Goal: Task Accomplishment & Management: Complete application form

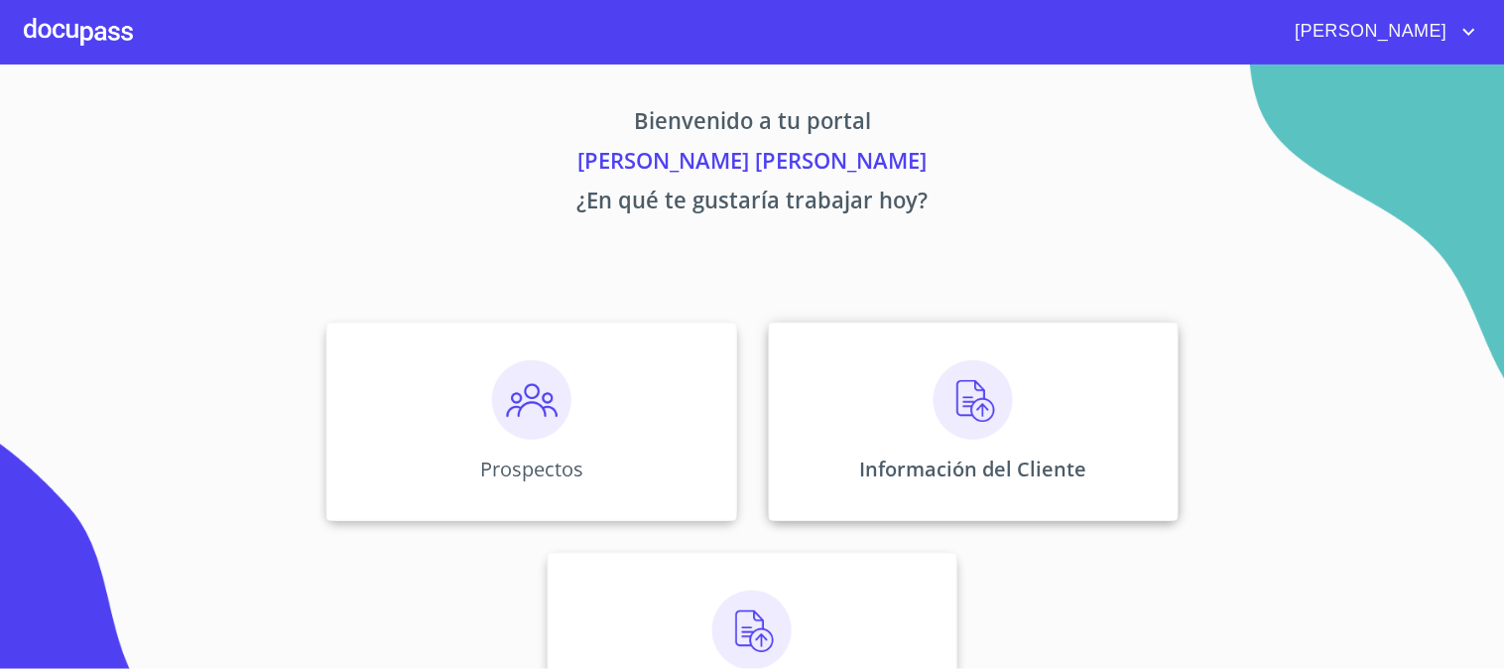
click at [1012, 394] on div "Información del Cliente" at bounding box center [974, 421] width 410 height 198
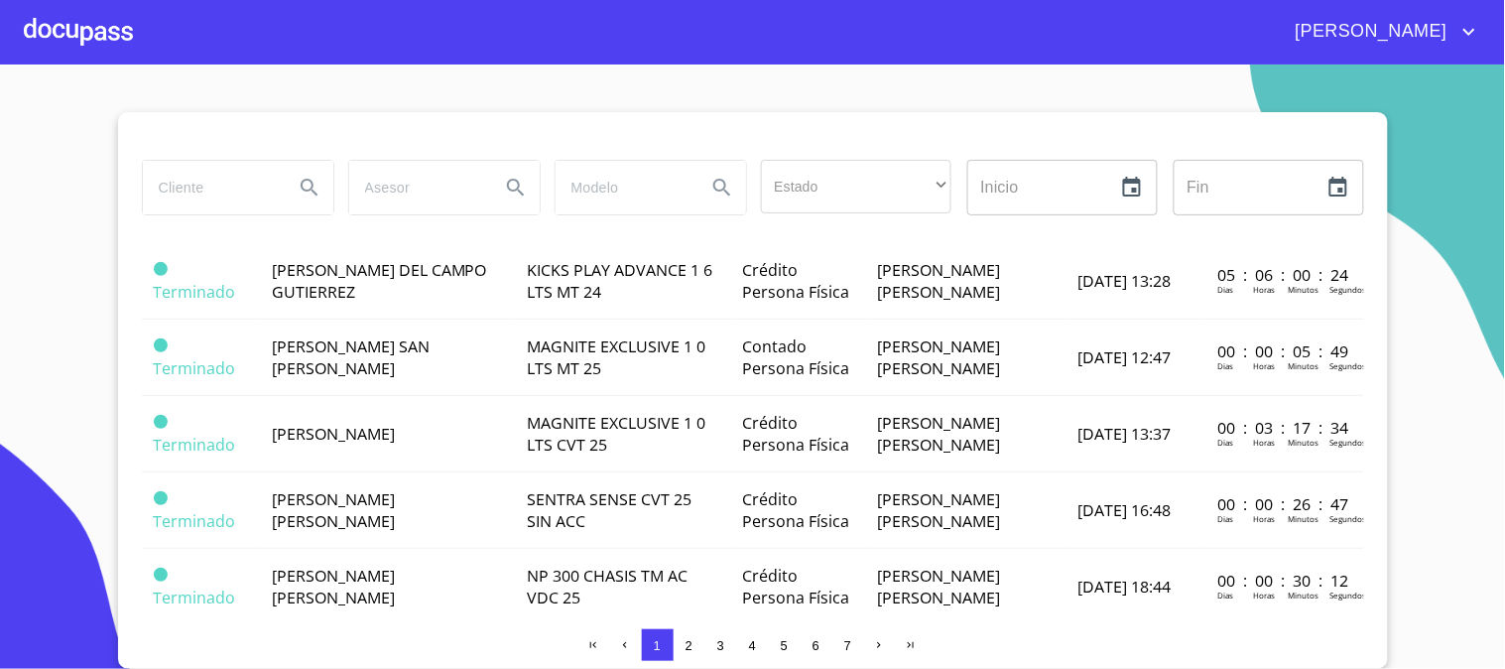
scroll to position [881, 0]
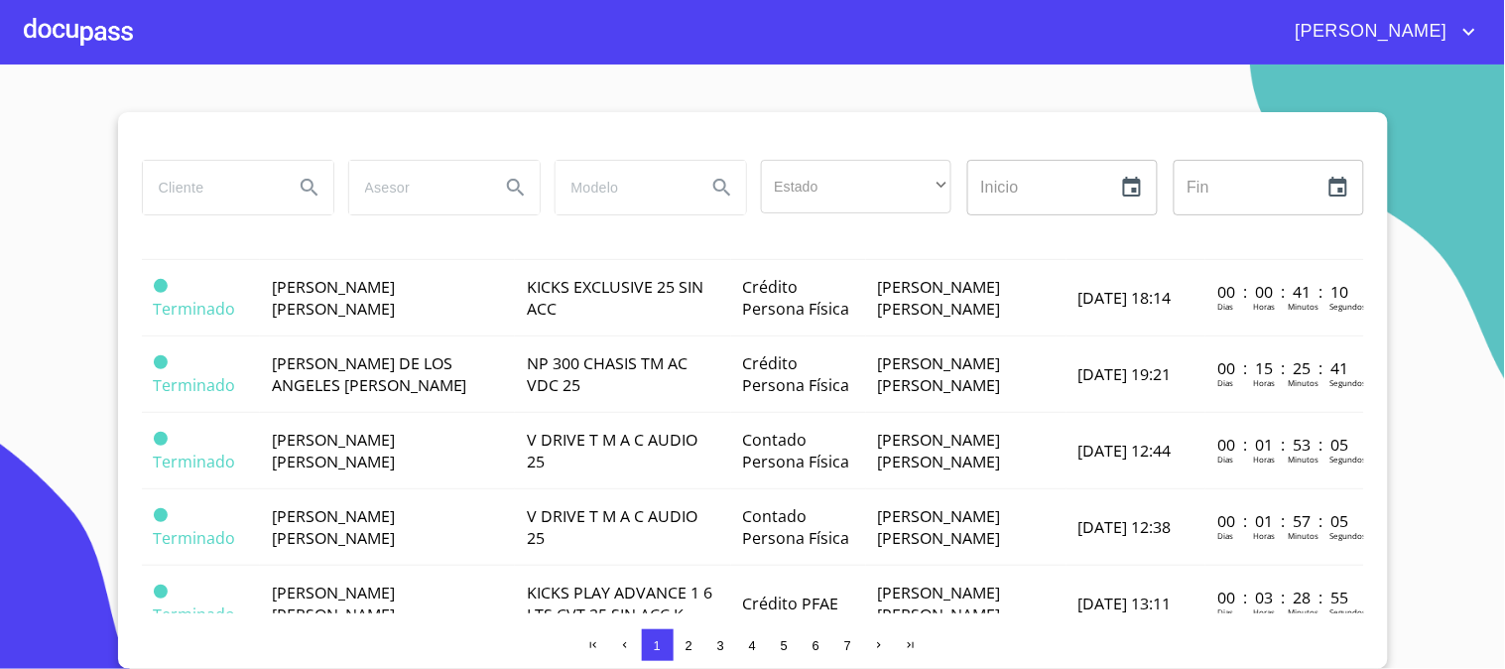
click at [85, 36] on div at bounding box center [78, 31] width 109 height 63
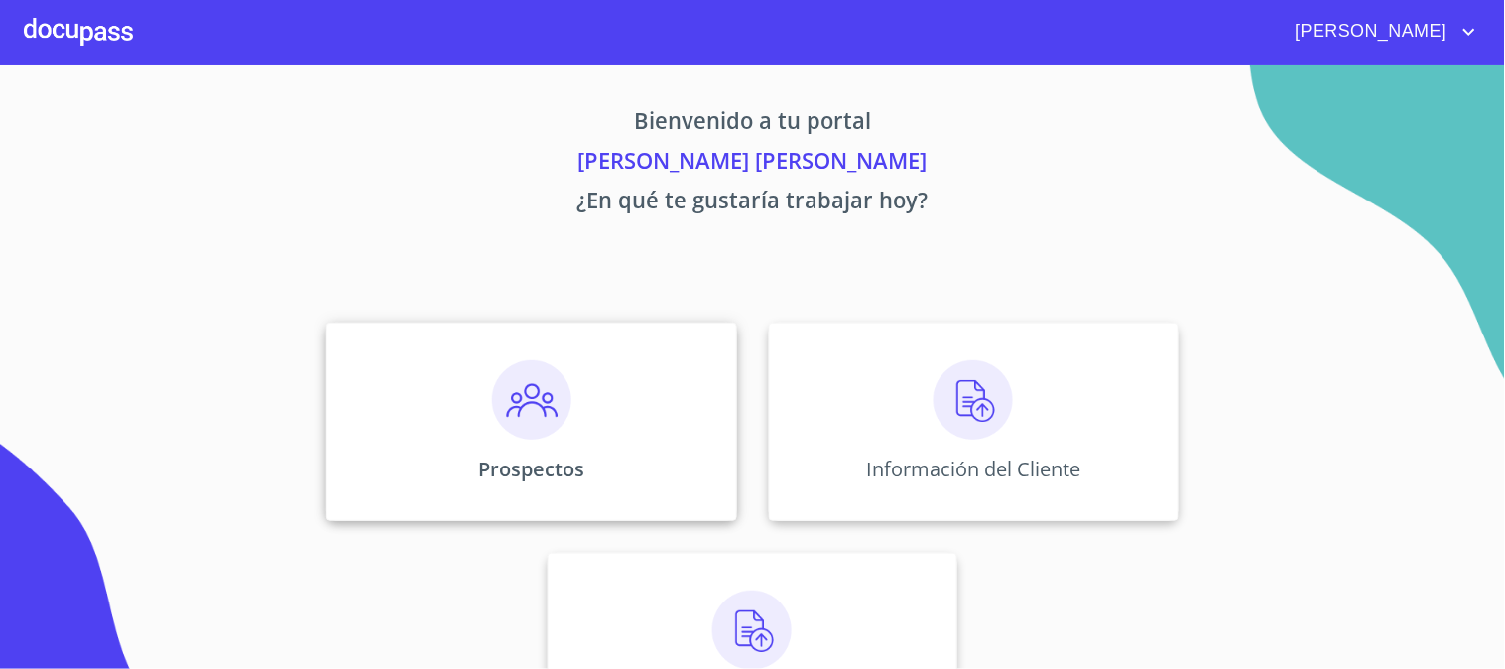
click at [517, 402] on img at bounding box center [531, 399] width 79 height 79
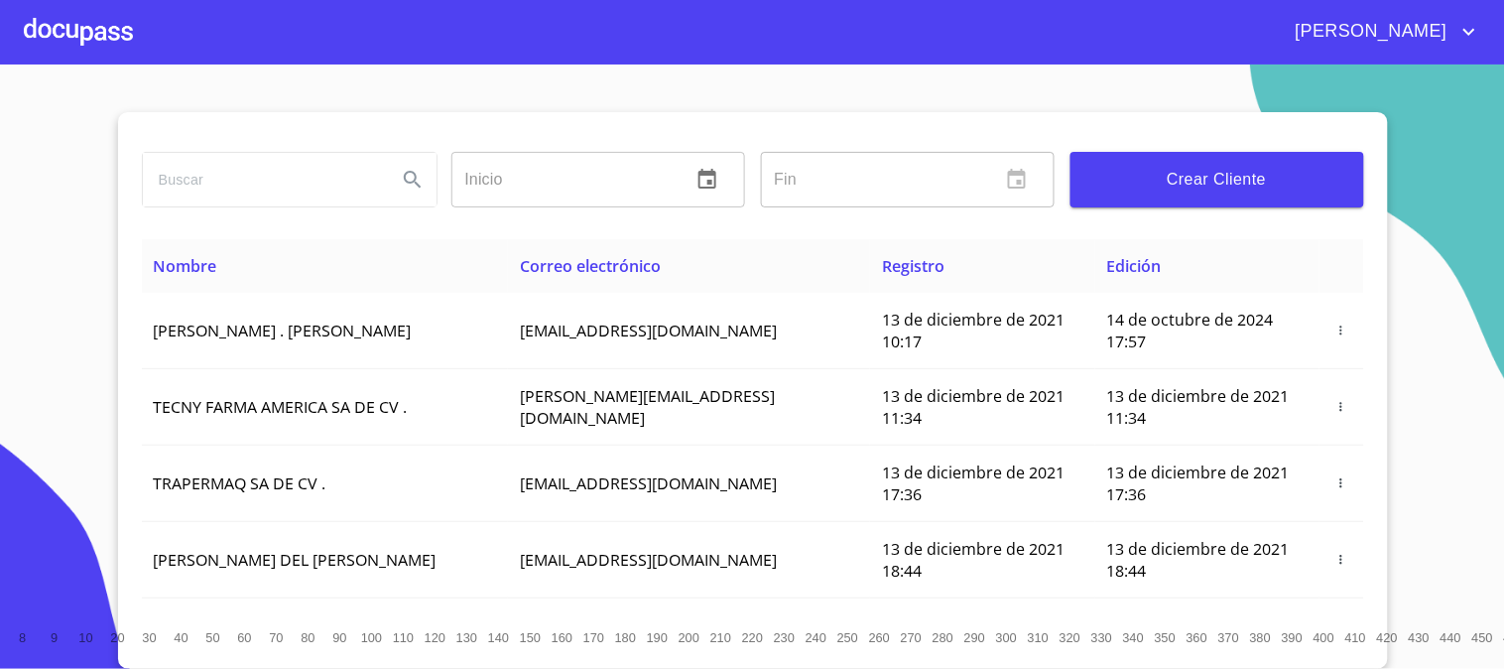
click at [367, 180] on input "search" at bounding box center [262, 180] width 238 height 54
type input "[PERSON_NAME]"
click at [401, 189] on icon "Search" at bounding box center [413, 180] width 24 height 24
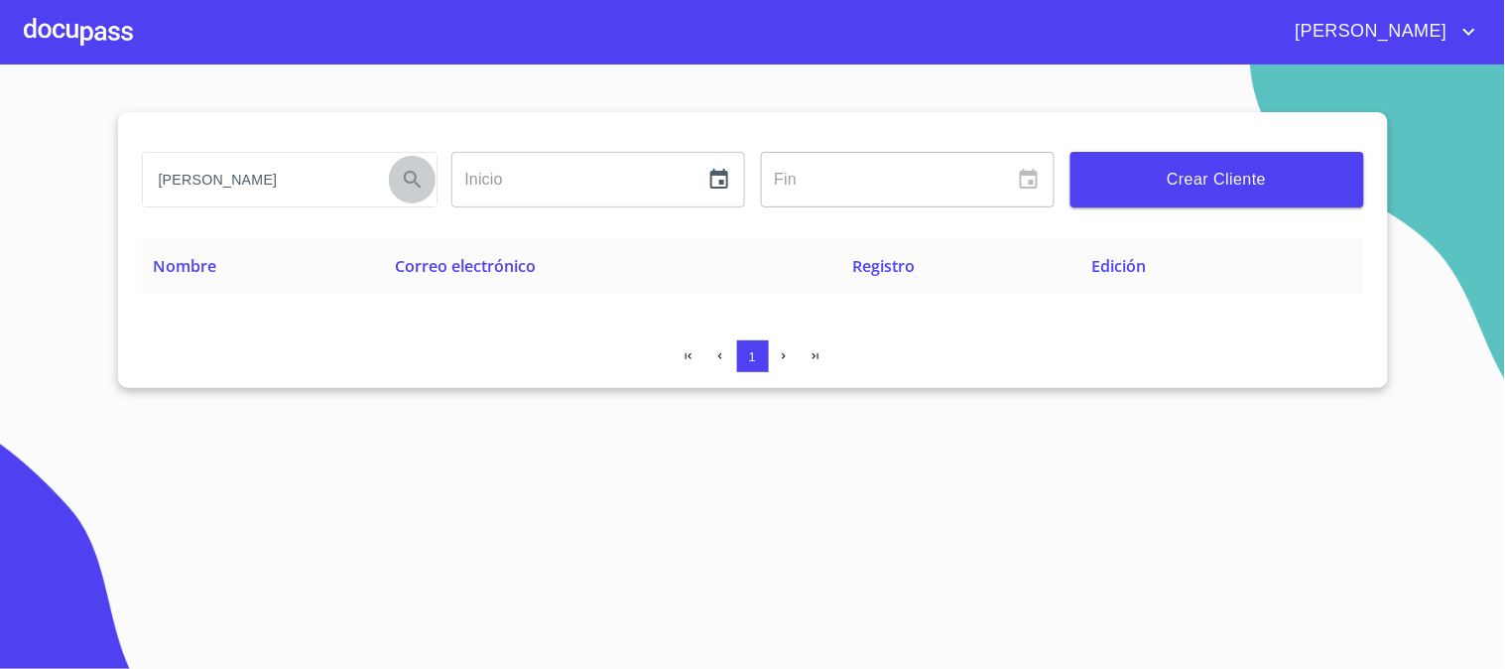
click at [304, 176] on input "[PERSON_NAME]" at bounding box center [262, 180] width 238 height 54
type input "[PERSON_NAME]"
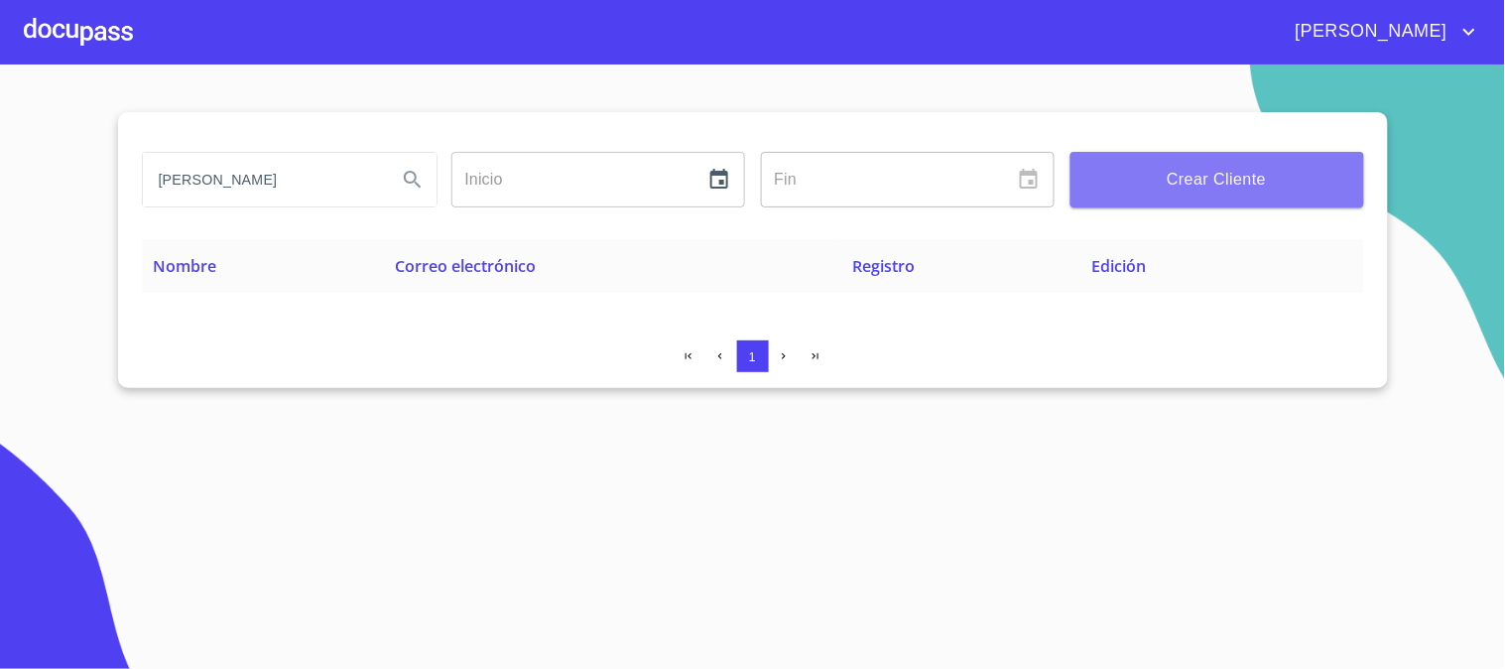
click at [1235, 175] on span "Crear Cliente" at bounding box center [1217, 180] width 262 height 28
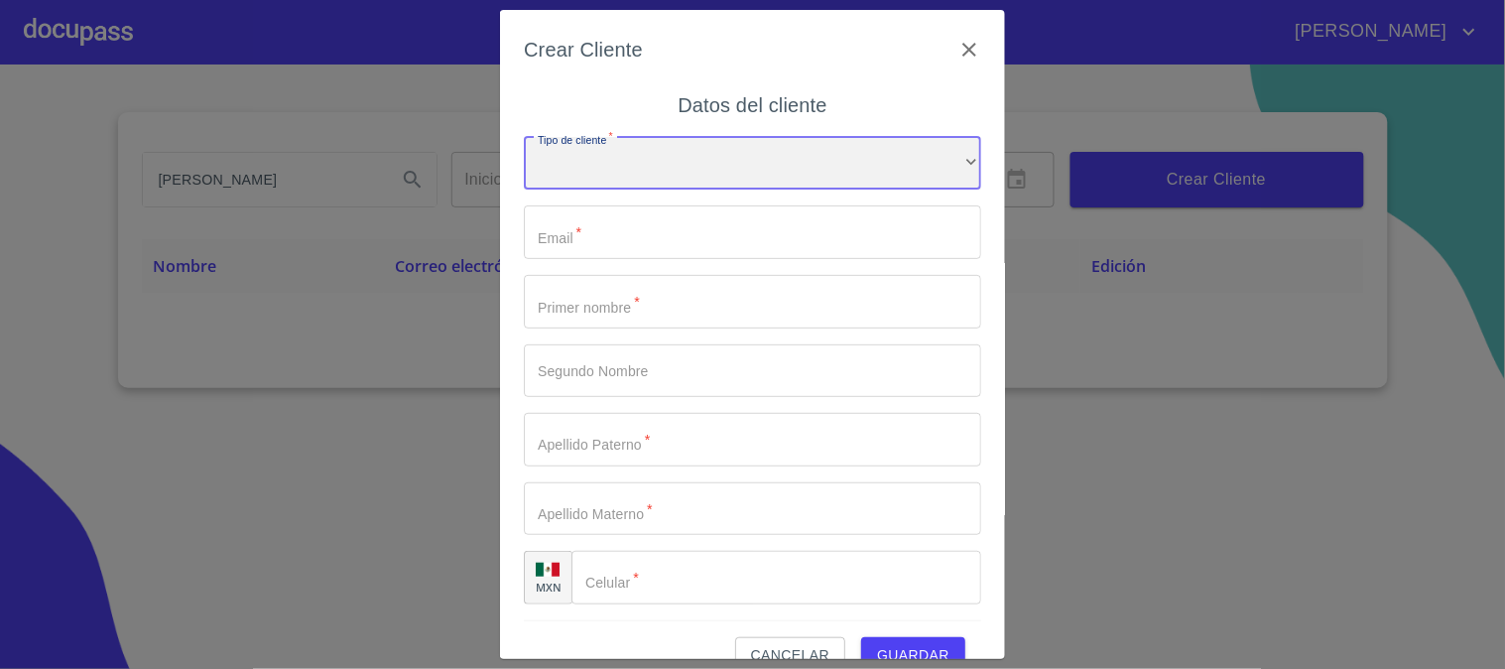
click at [730, 183] on div "​" at bounding box center [752, 164] width 457 height 54
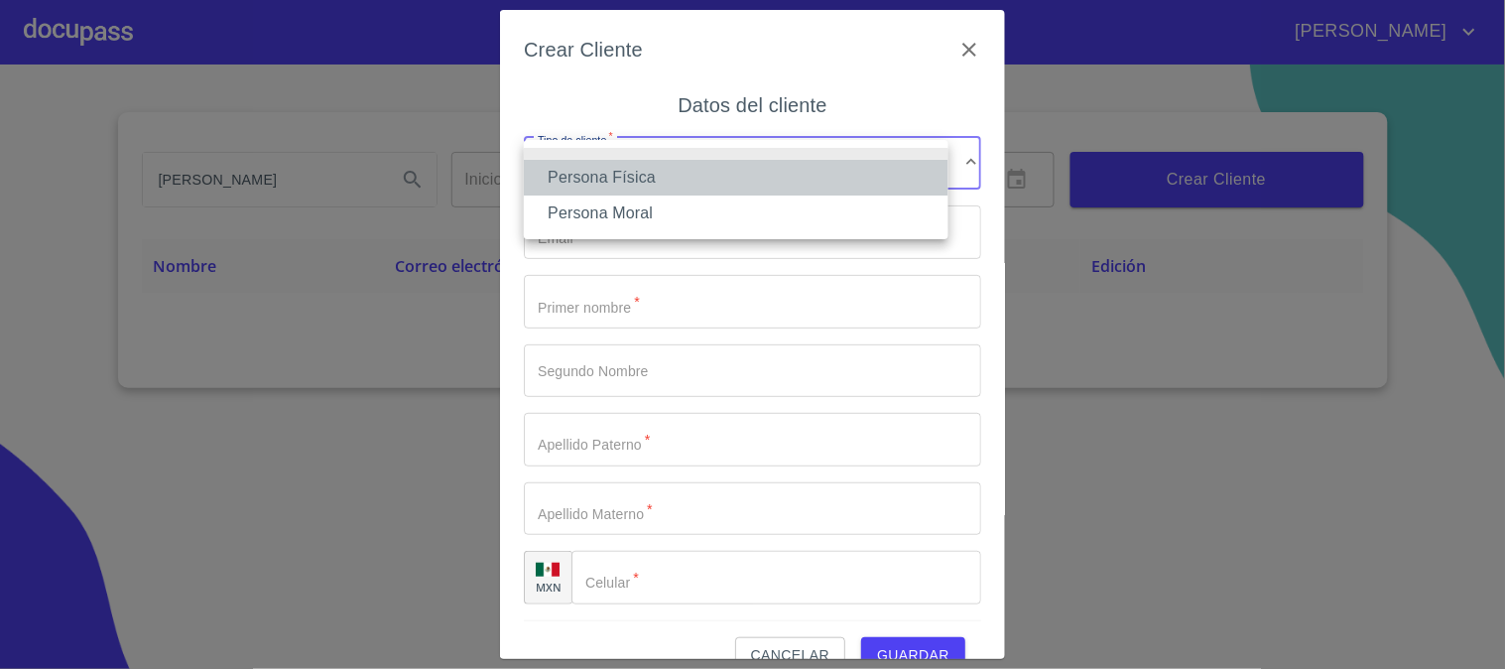
click at [711, 167] on li "Persona Física" at bounding box center [736, 178] width 425 height 36
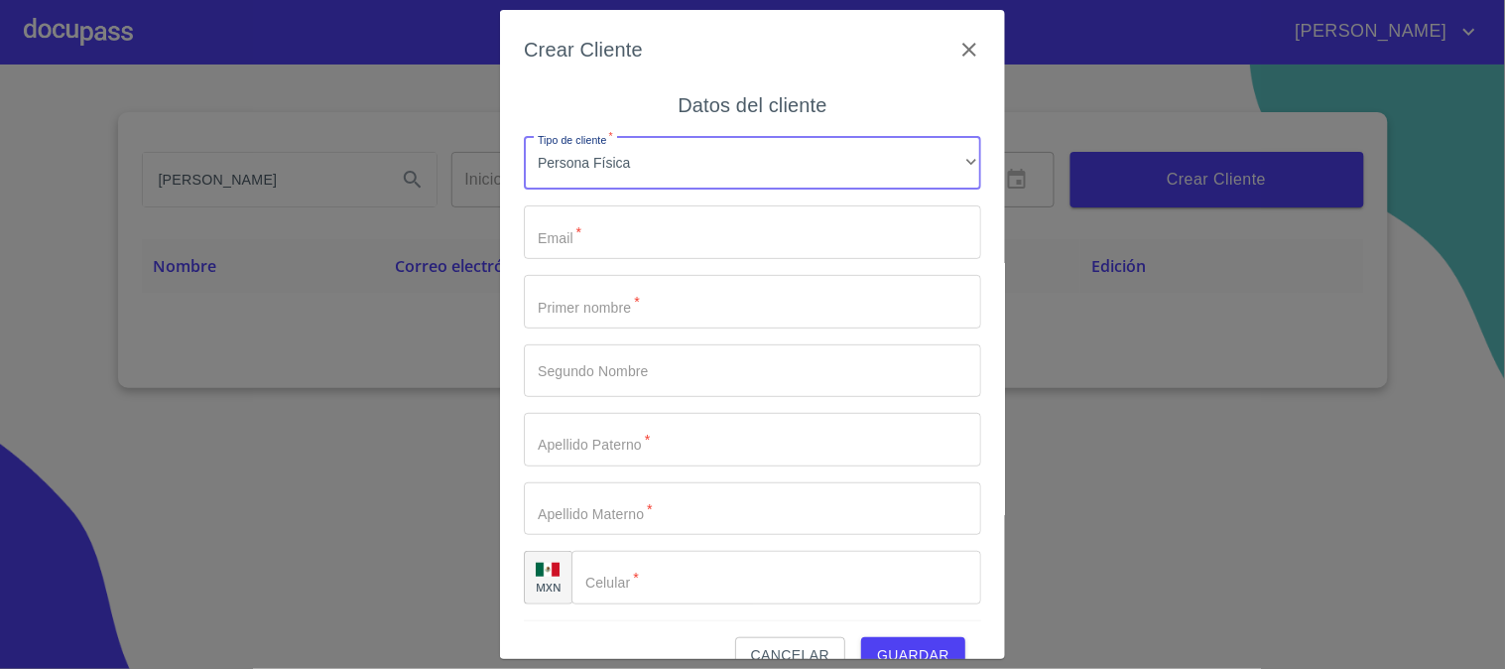
click at [735, 220] on input "Tipo de cliente   *" at bounding box center [752, 232] width 457 height 54
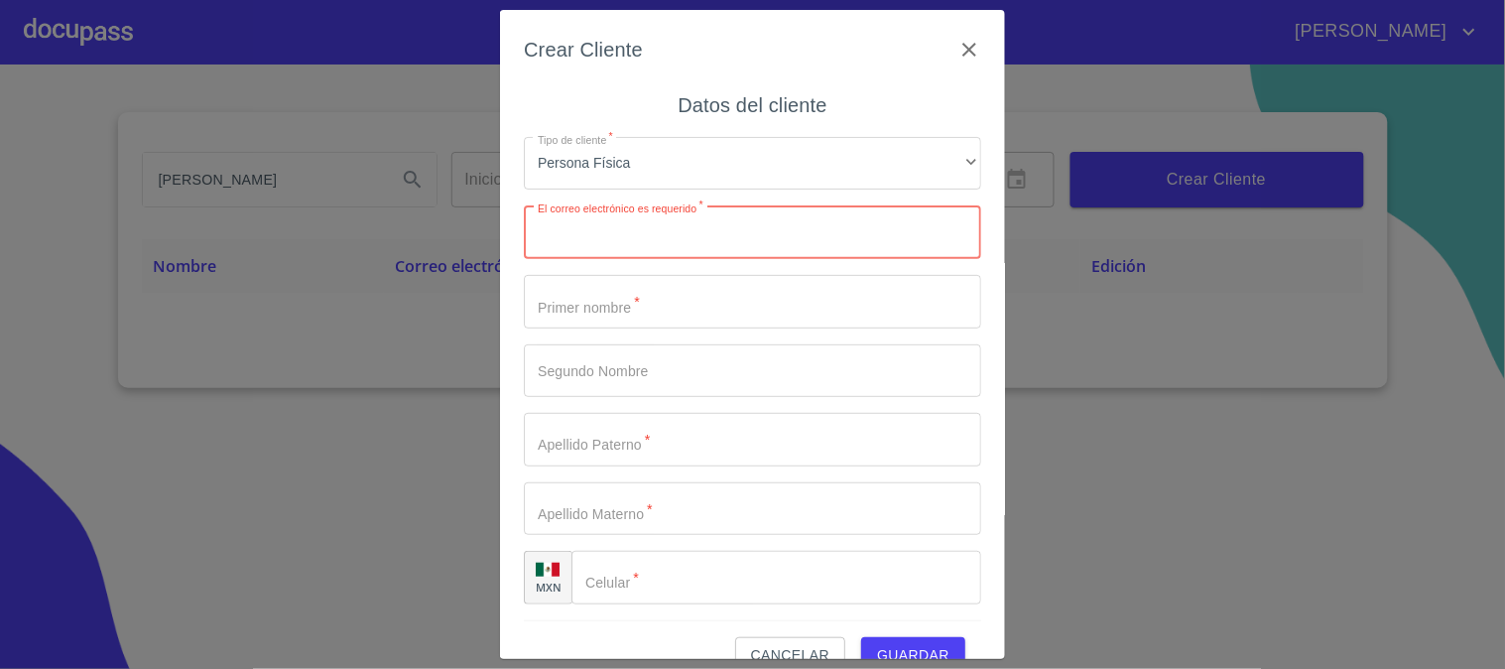
click at [755, 243] on input "Tipo de cliente   *" at bounding box center [752, 232] width 457 height 54
click at [741, 225] on input "Tipo de cliente   *" at bounding box center [752, 232] width 457 height 54
paste input "[EMAIL_ADDRESS][DOMAIN_NAME]"
type input "[EMAIL_ADDRESS][DOMAIN_NAME]"
click at [734, 299] on input "Tipo de cliente   *" at bounding box center [752, 302] width 457 height 54
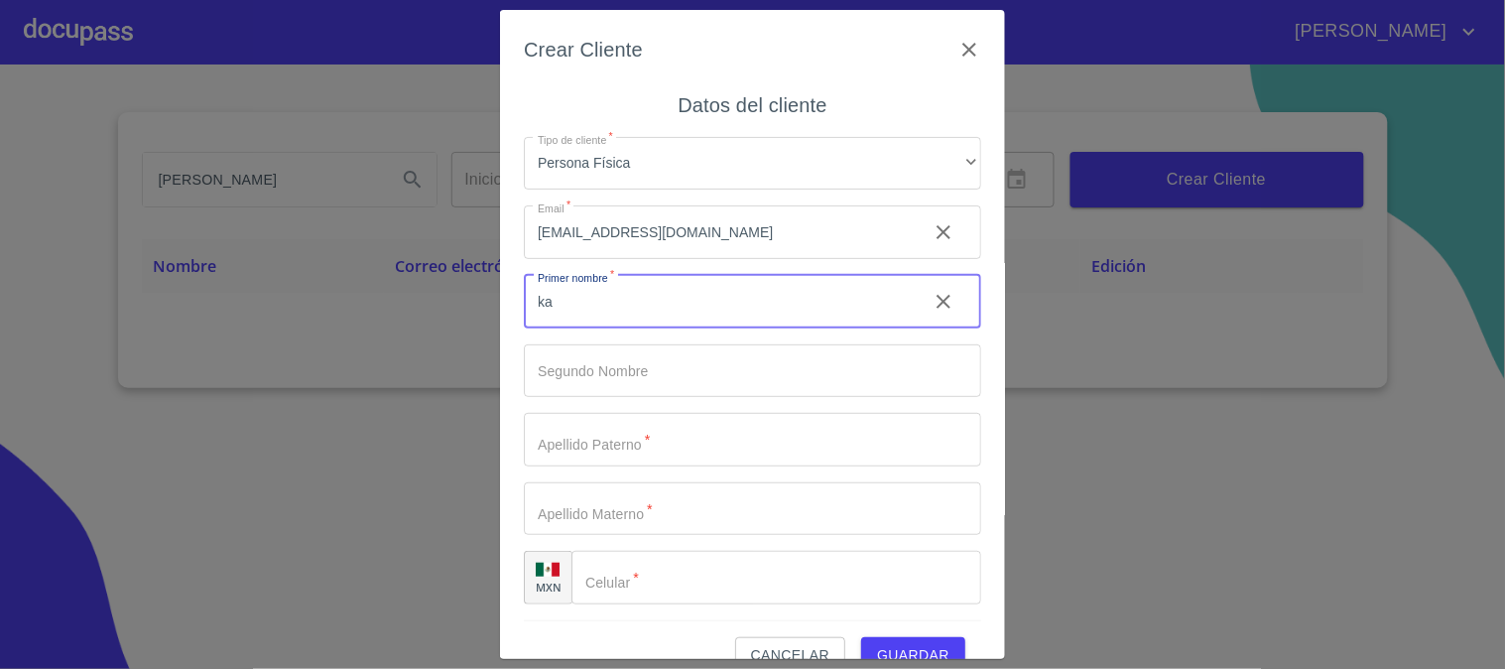
type input "k"
type input "[PERSON_NAME]"
click at [677, 355] on input "Tipo de cliente   *" at bounding box center [752, 371] width 457 height 54
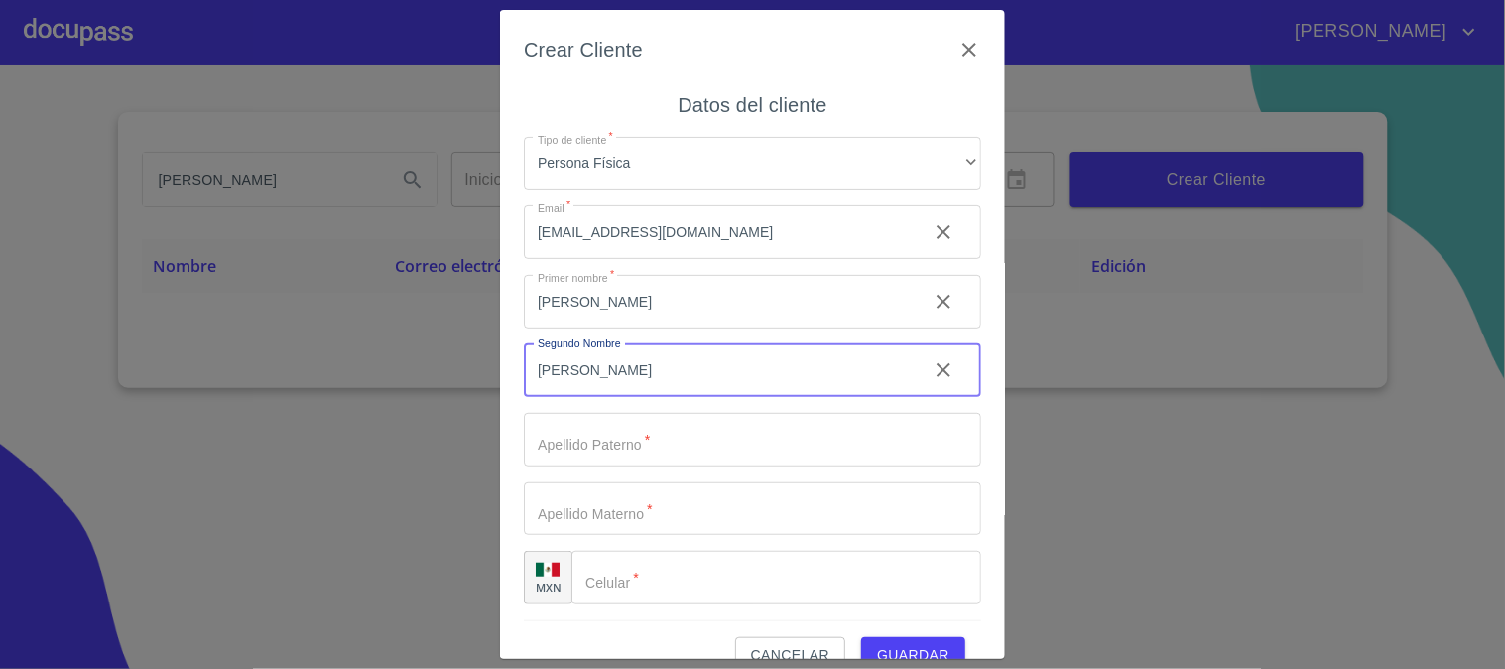
type input "[PERSON_NAME]"
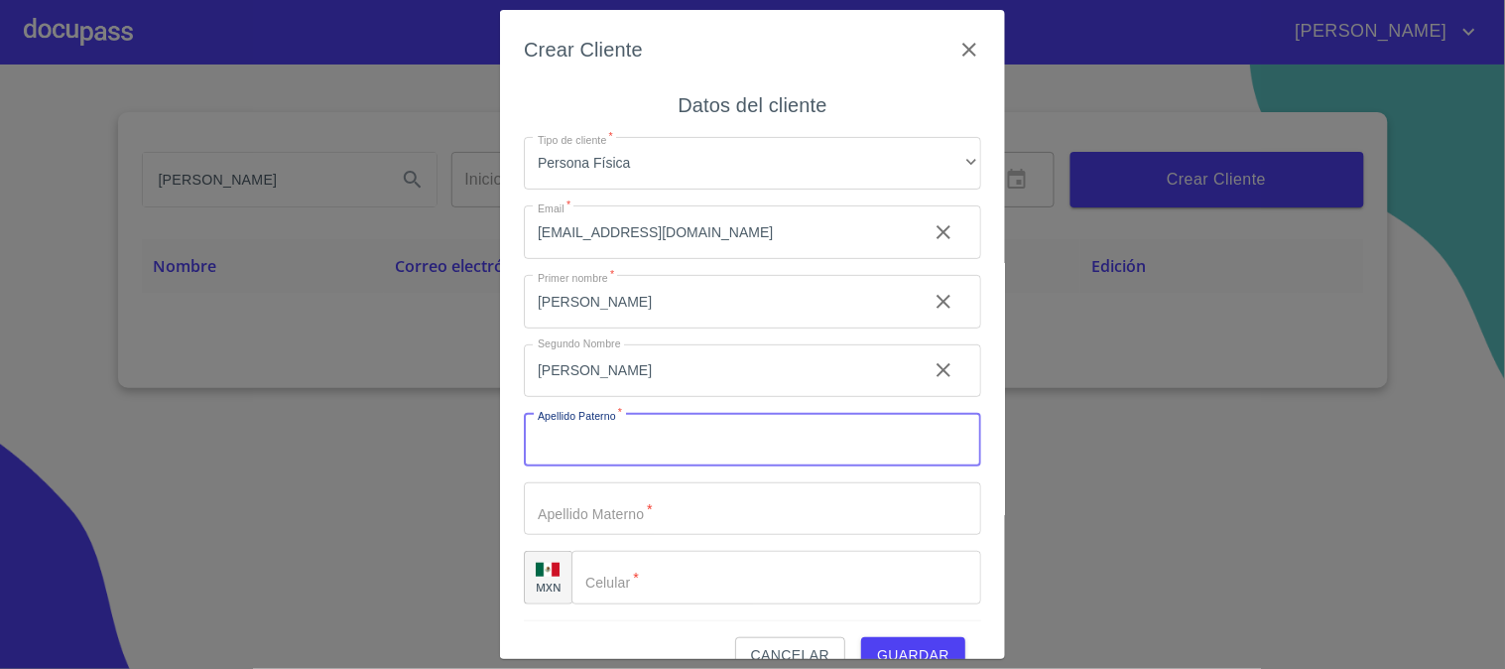
click at [659, 423] on input "Tipo de cliente   *" at bounding box center [752, 440] width 457 height 54
type input "[PERSON_NAME]"
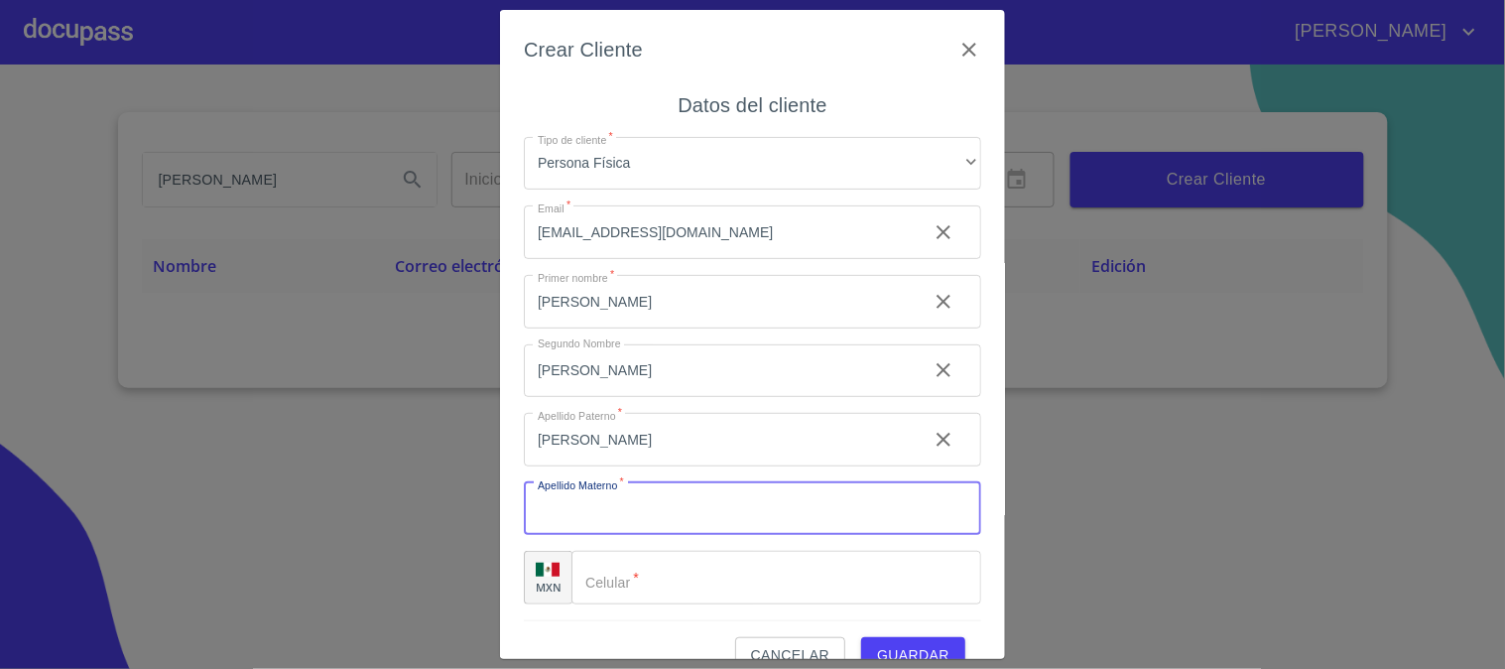
click at [670, 508] on input "Tipo de cliente   *" at bounding box center [752, 509] width 457 height 54
type input "[PERSON_NAME]"
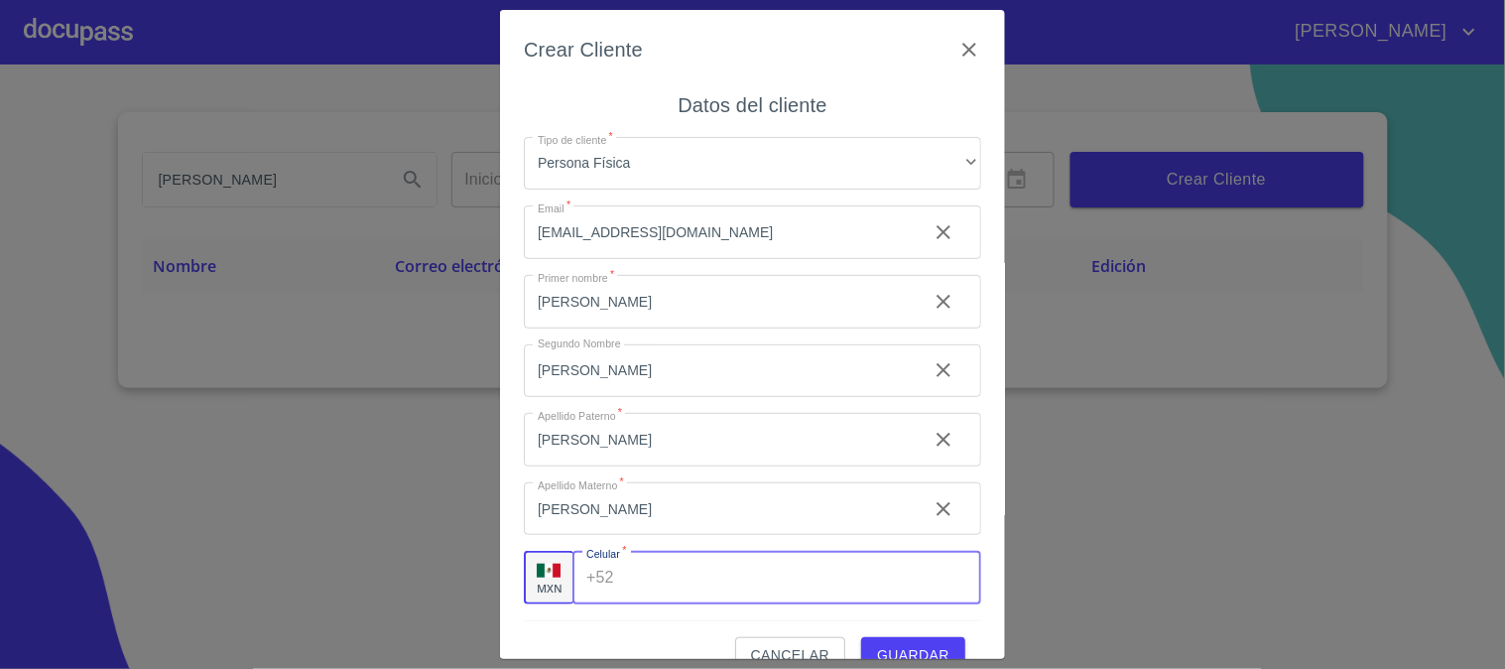
click at [629, 579] on input "Tipo de cliente   *" at bounding box center [801, 578] width 359 height 54
paste input "[PHONE_NUMBER]"
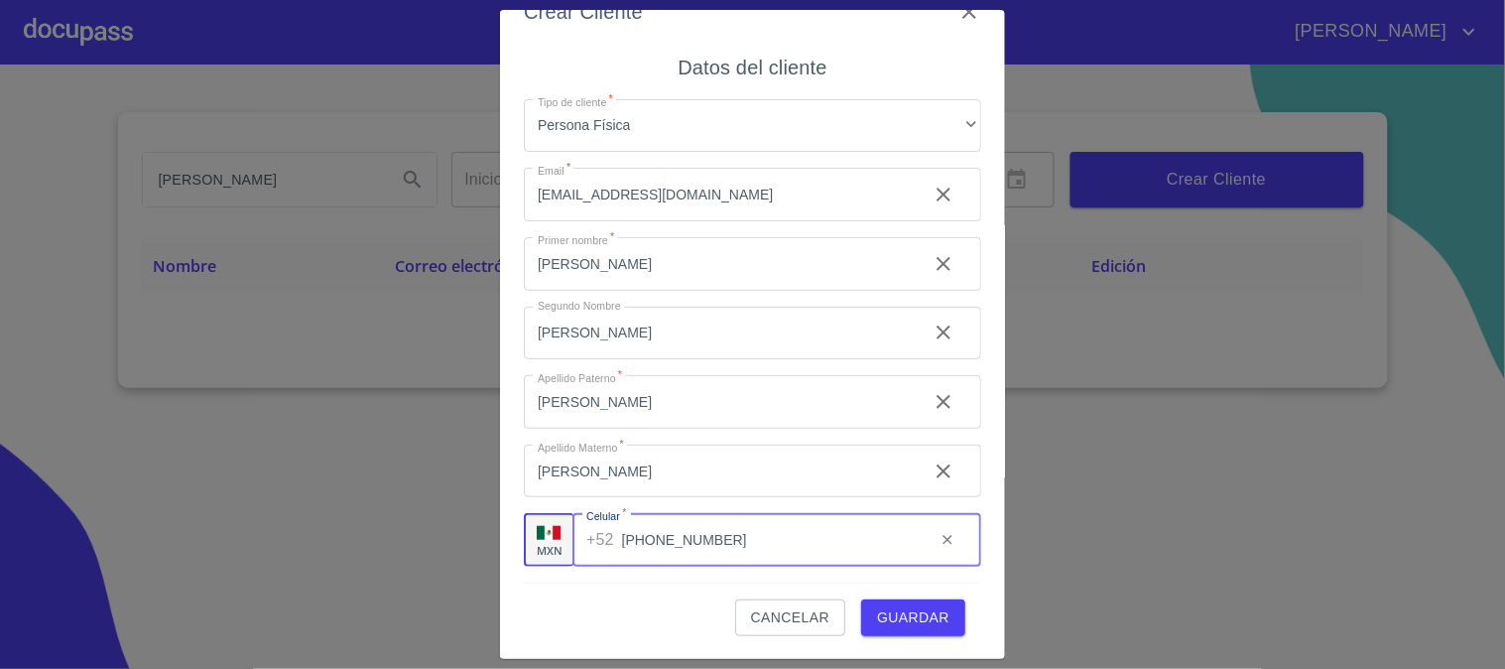
type input "[PHONE_NUMBER]"
click at [931, 612] on span "Guardar" at bounding box center [913, 617] width 72 height 25
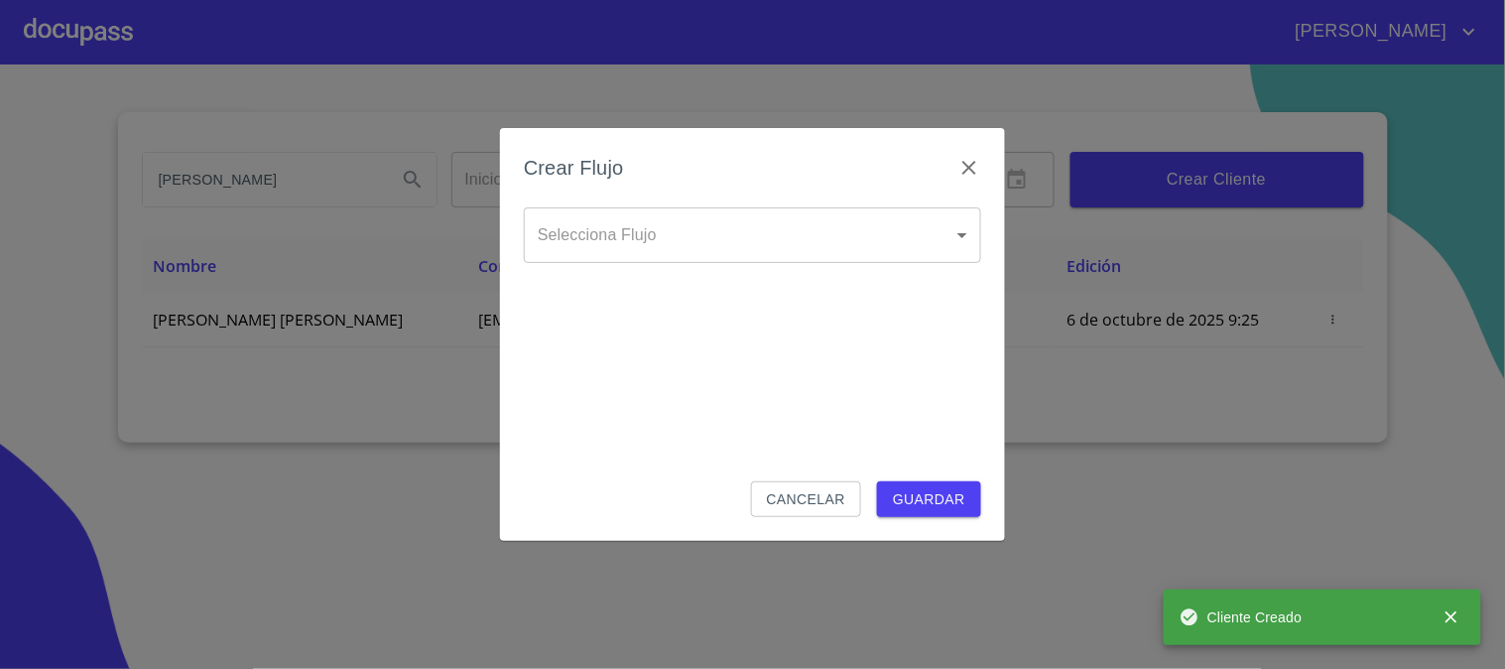
click at [709, 213] on body "[PERSON_NAME] ​ Fin ​ Crear Cliente Nombre Correo electrónico Registro Edición …" at bounding box center [752, 334] width 1505 height 669
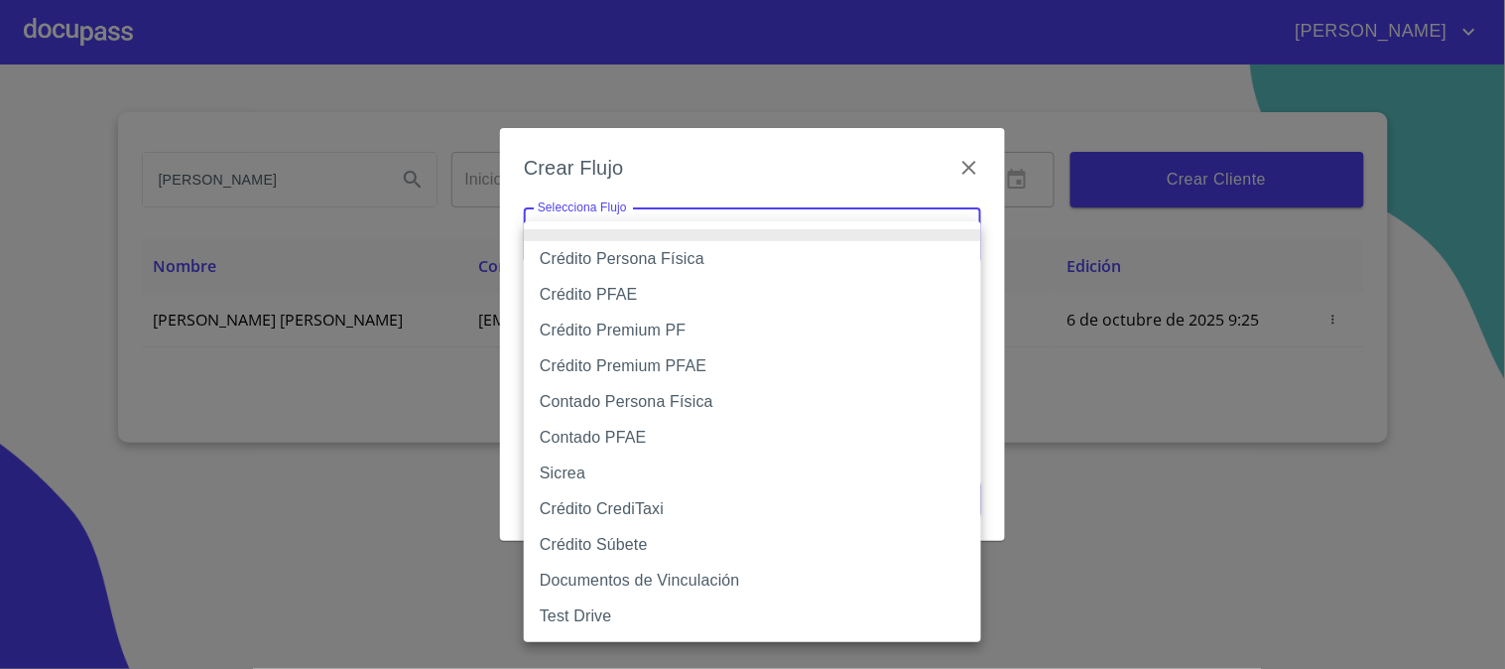
click at [701, 255] on li "Crédito Persona Física" at bounding box center [752, 259] width 457 height 36
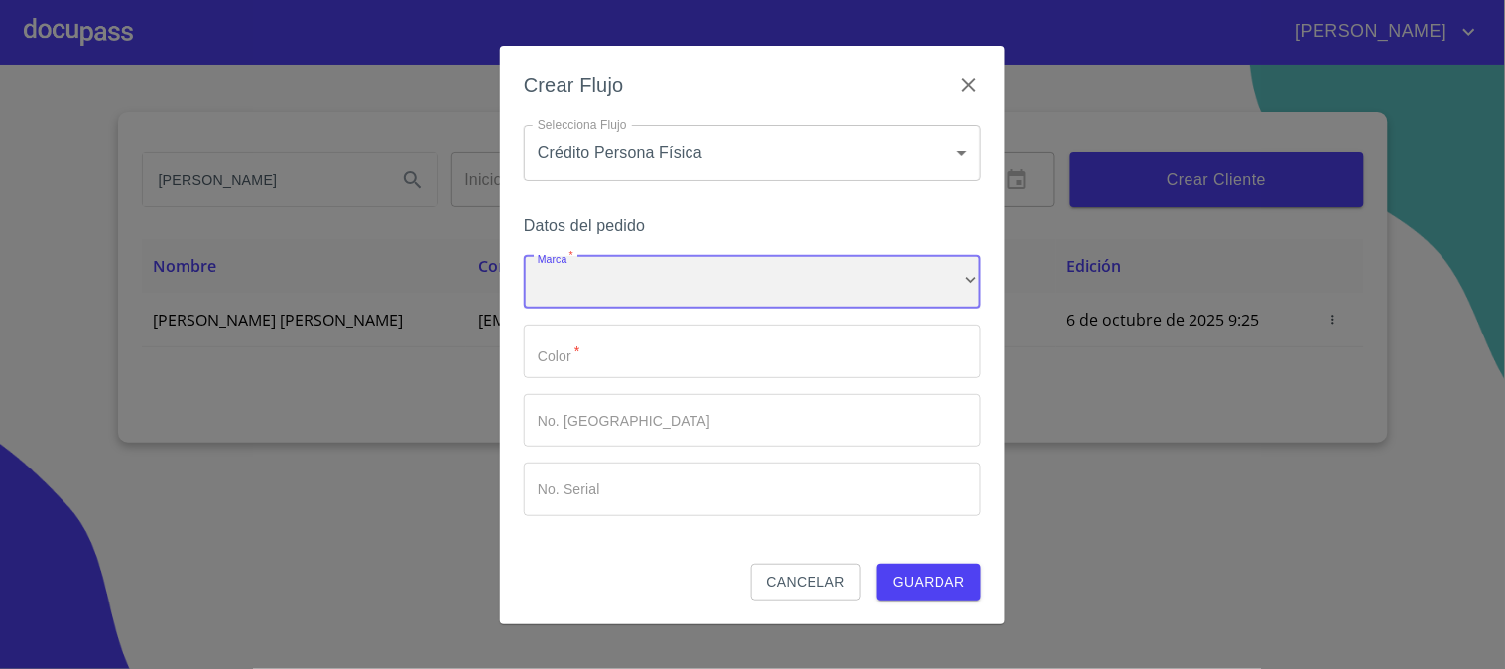
click at [699, 274] on div "​" at bounding box center [752, 283] width 457 height 54
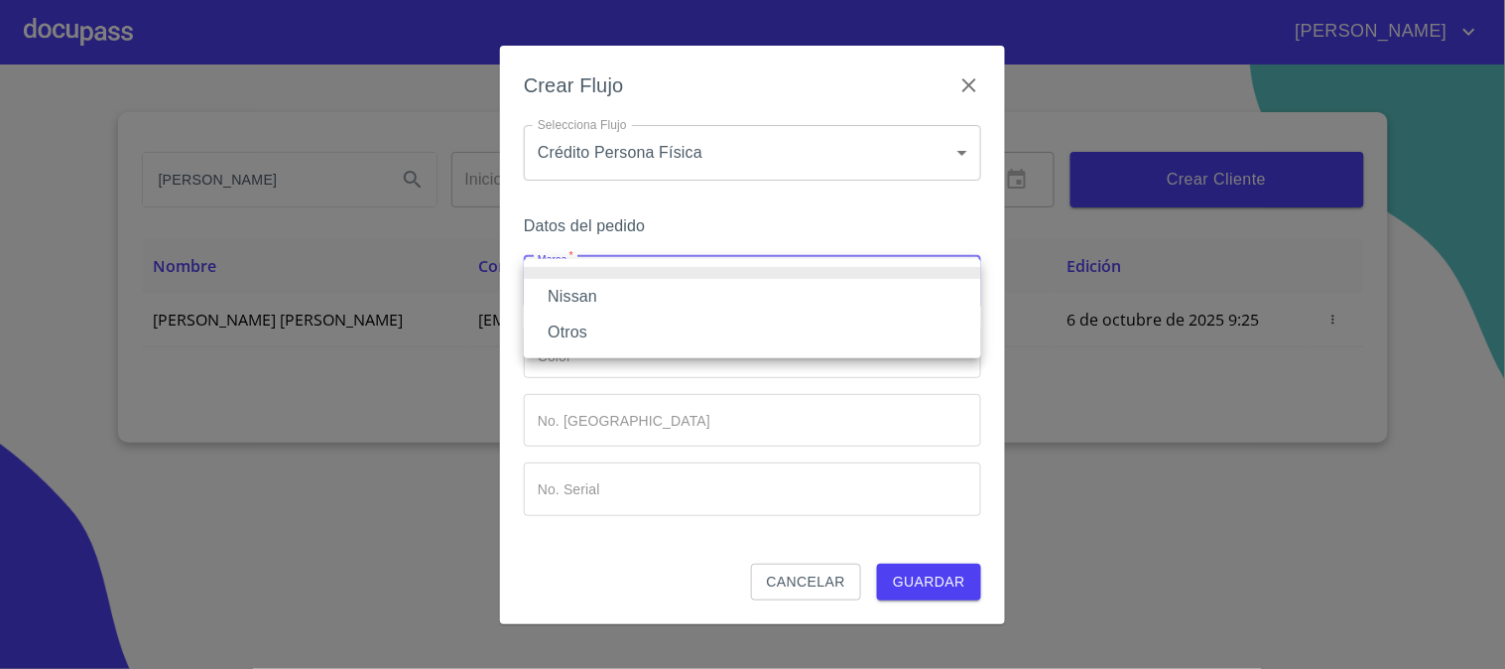
click at [697, 293] on li "Nissan" at bounding box center [752, 297] width 457 height 36
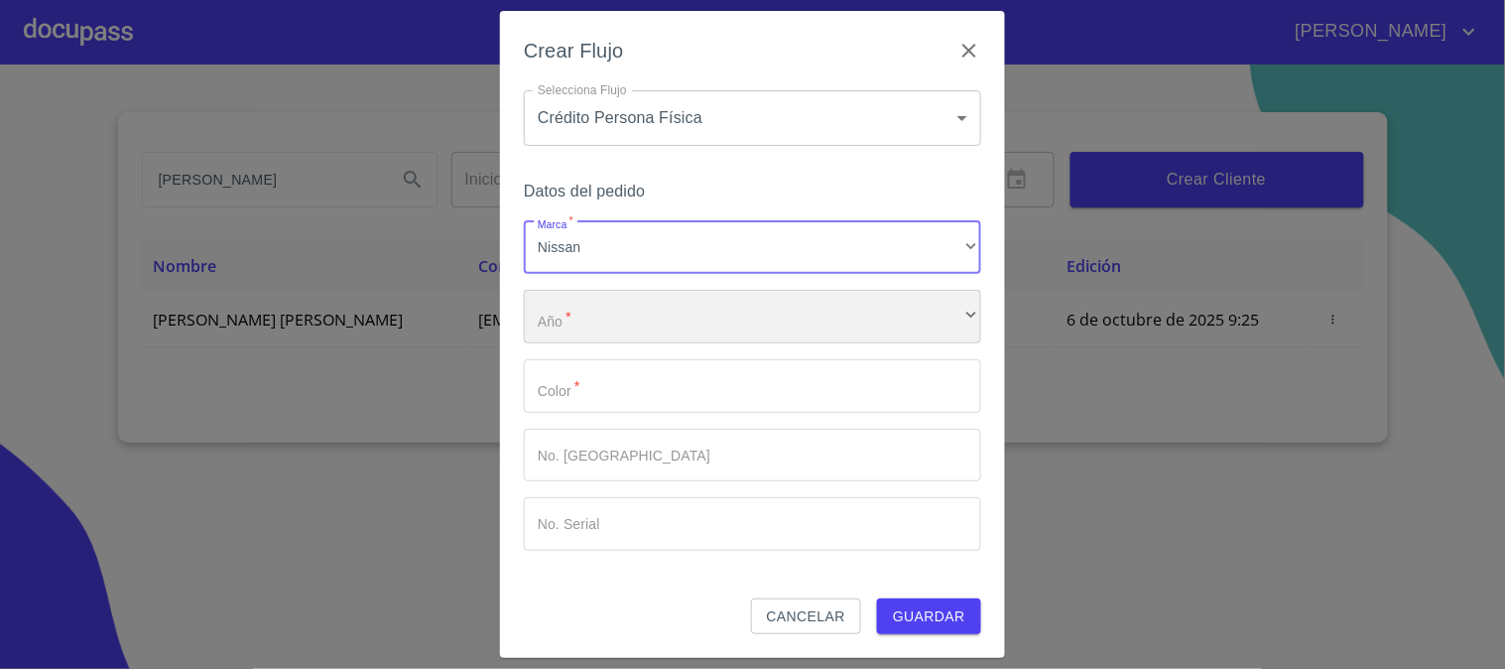
click at [685, 333] on div "​" at bounding box center [752, 317] width 457 height 54
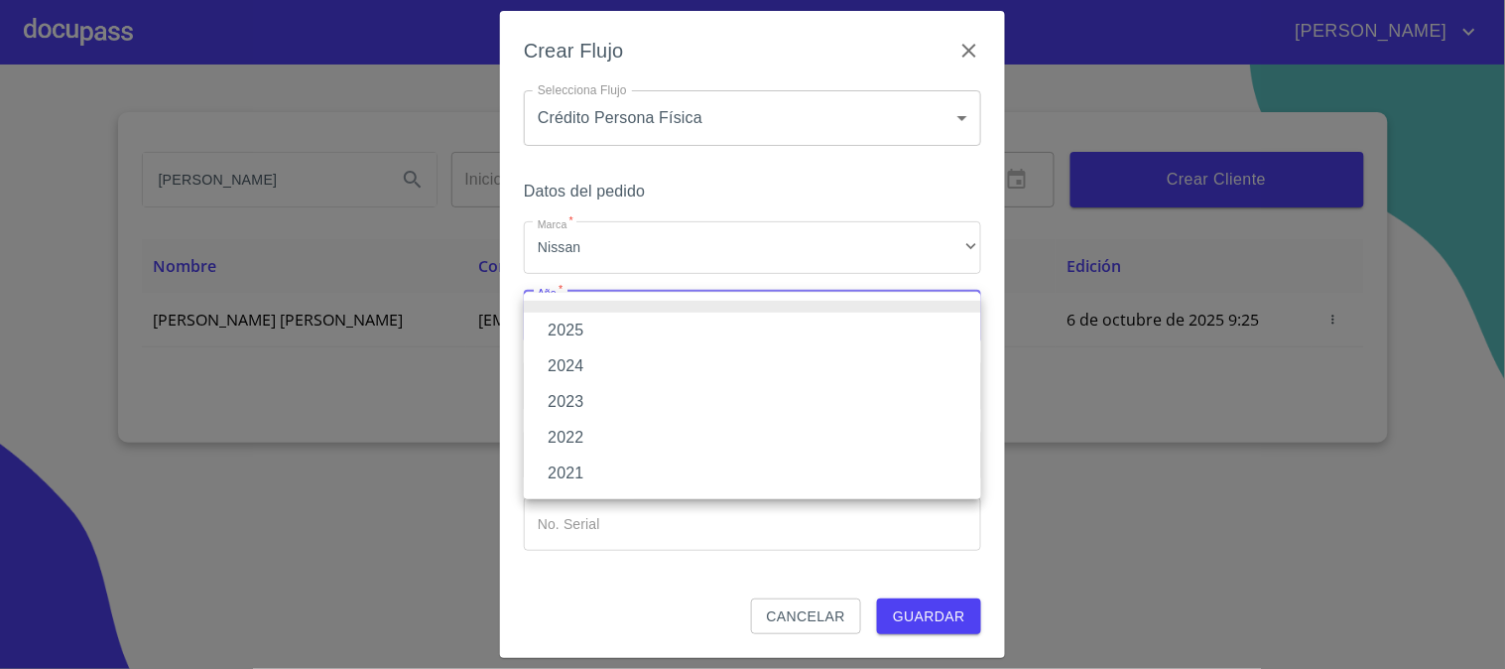
click at [688, 100] on div at bounding box center [752, 334] width 1505 height 669
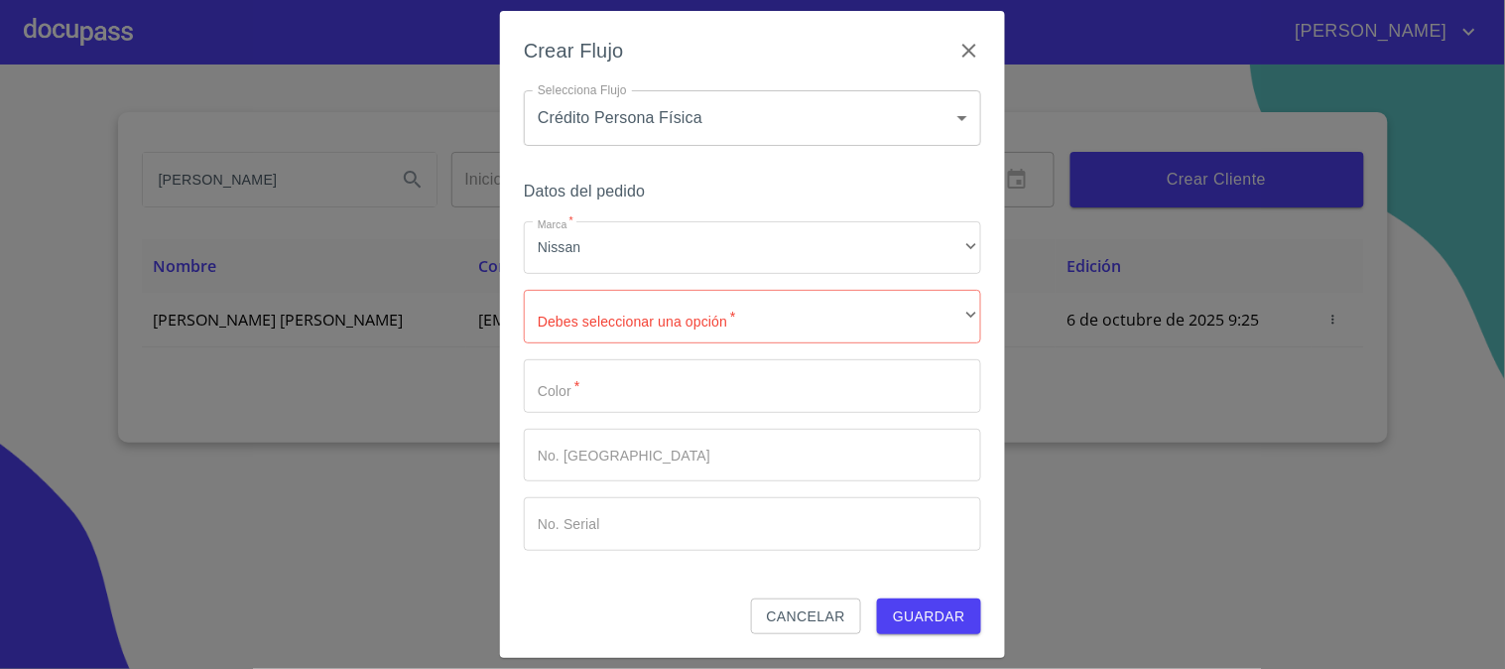
click at [700, 122] on body "[PERSON_NAME] ​ Fin ​ Crear Cliente Nombre Correo electrónico Registro Edición …" at bounding box center [752, 334] width 1505 height 669
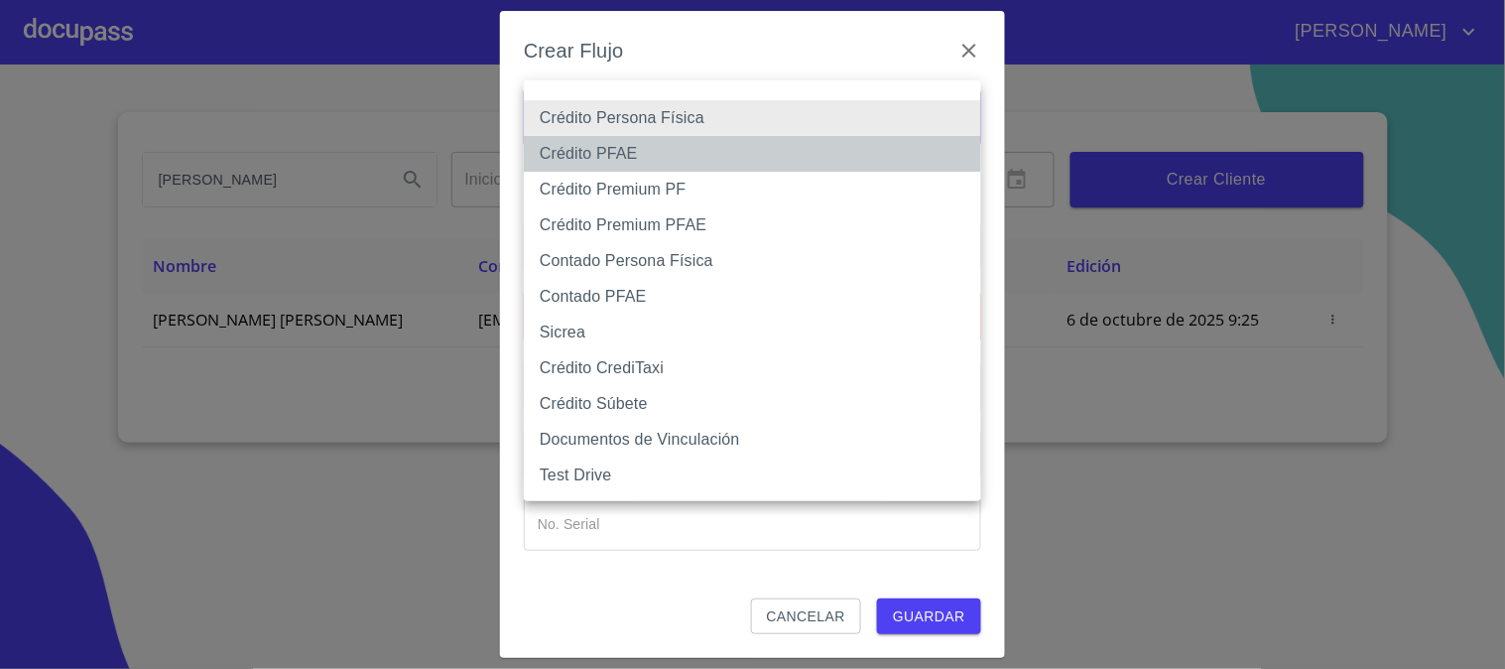
click at [652, 152] on li "Crédito PFAE" at bounding box center [752, 154] width 457 height 36
type input "61b0f1389b8c202ad55b5ebc"
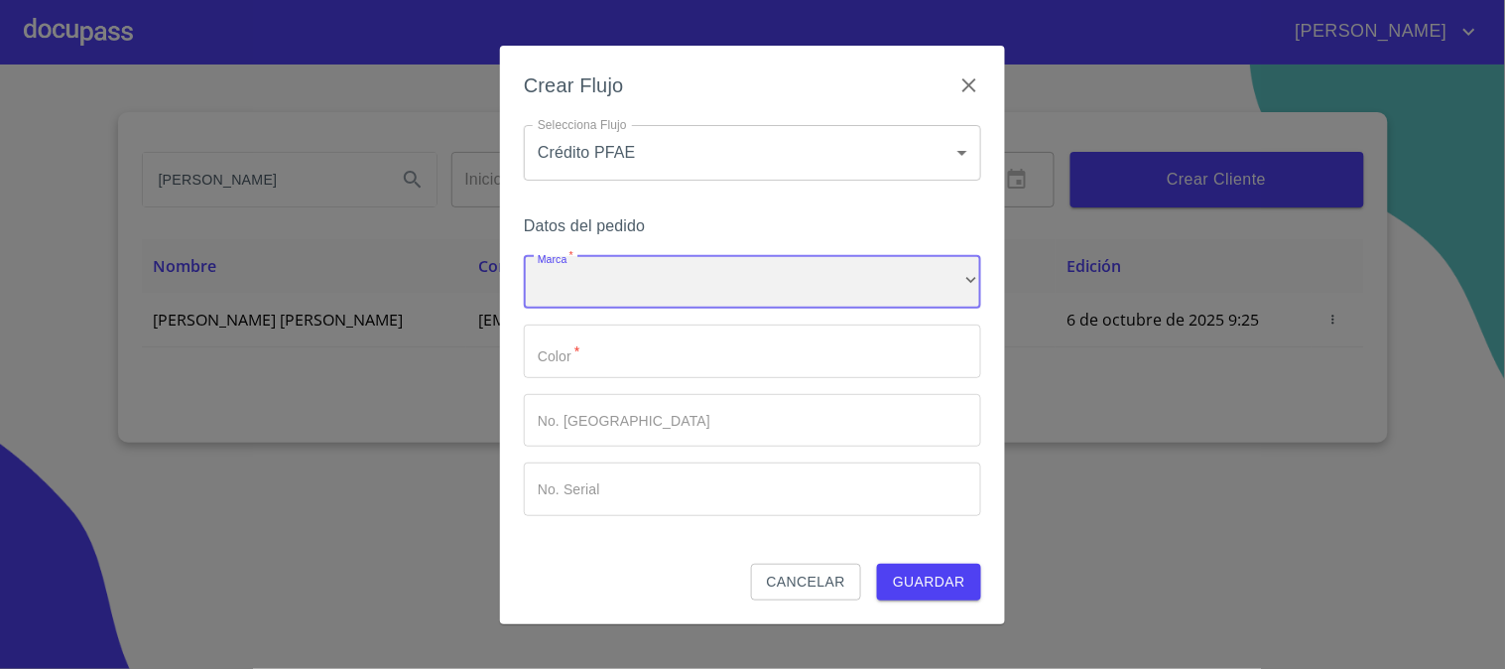
click at [675, 256] on div "​" at bounding box center [752, 283] width 457 height 54
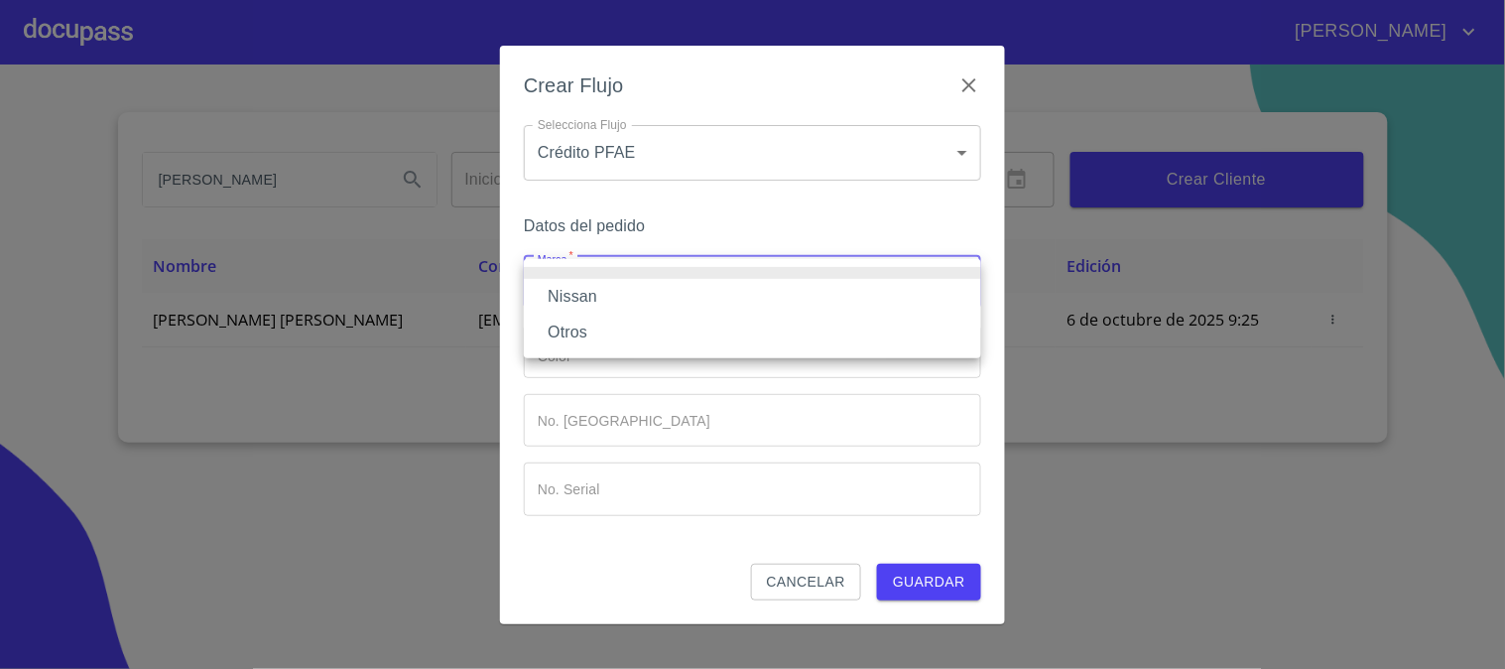
click at [678, 293] on li "Nissan" at bounding box center [752, 297] width 457 height 36
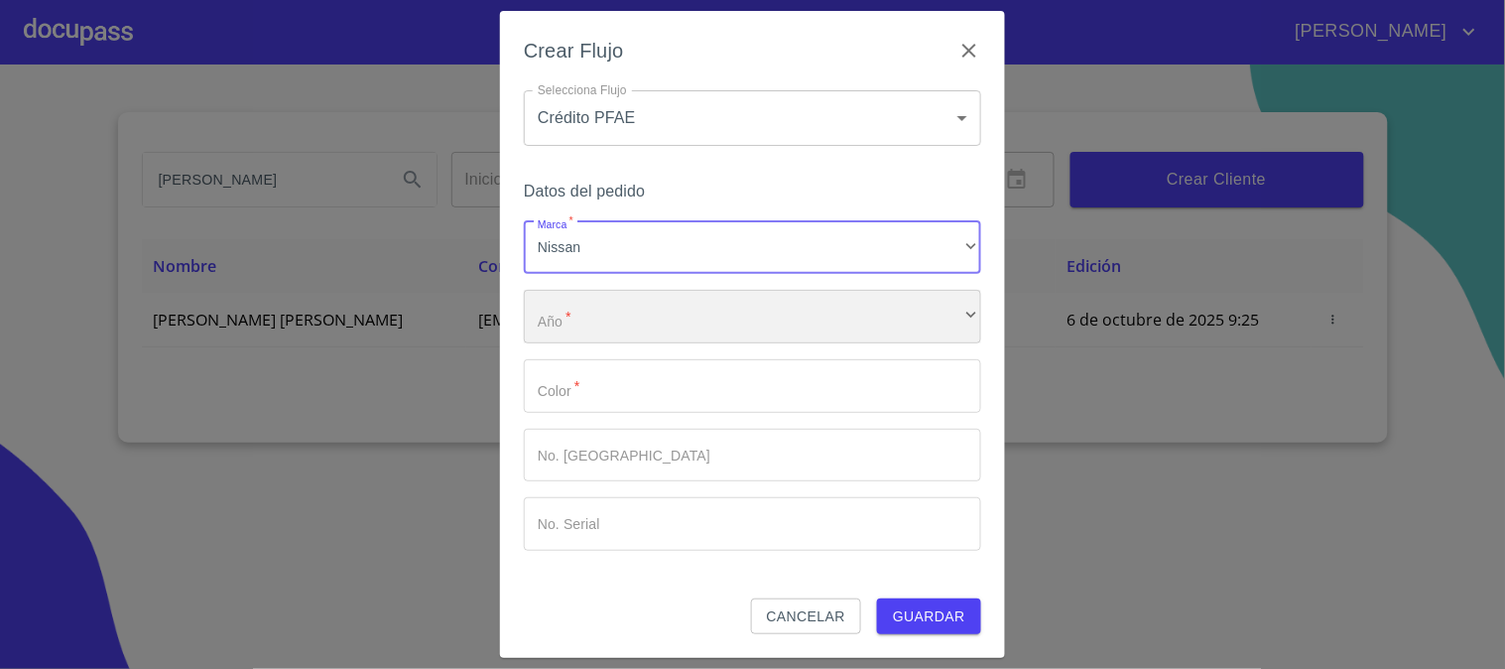
click at [673, 321] on div "​" at bounding box center [752, 317] width 457 height 54
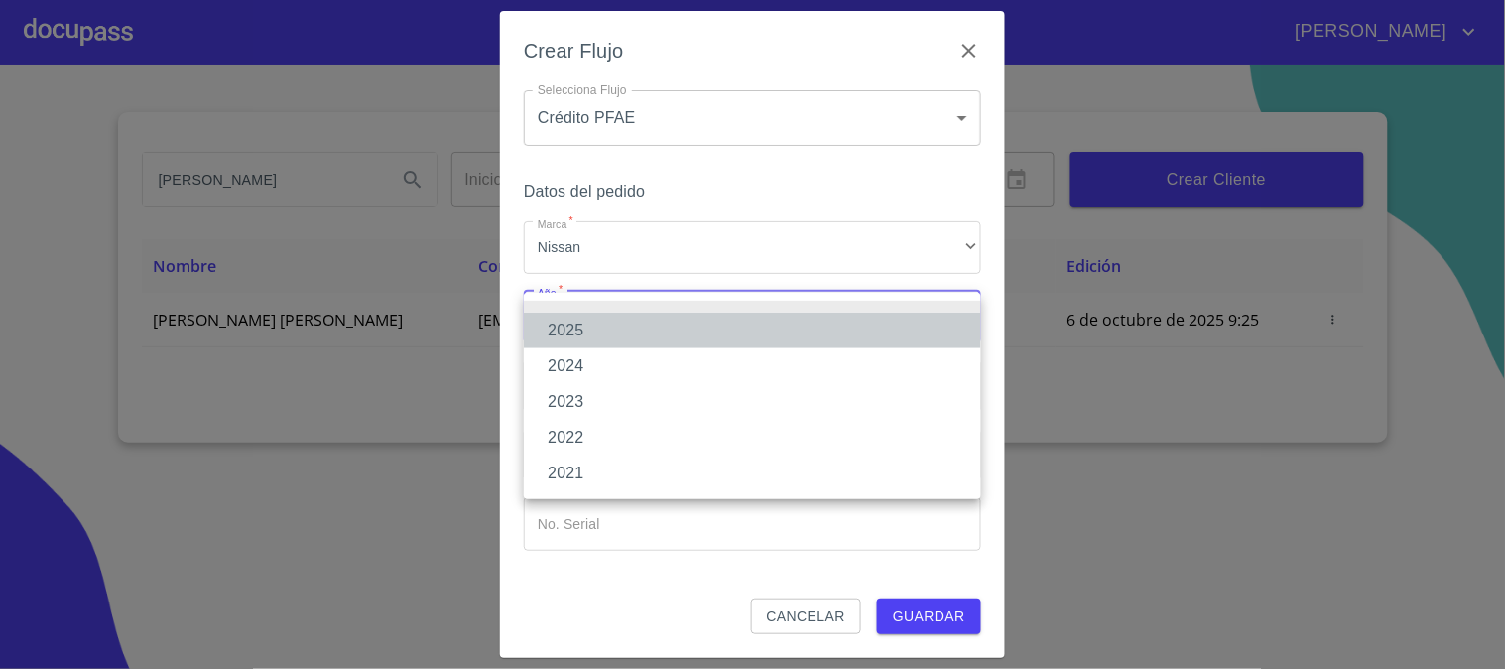
click at [675, 337] on li "2025" at bounding box center [752, 331] width 457 height 36
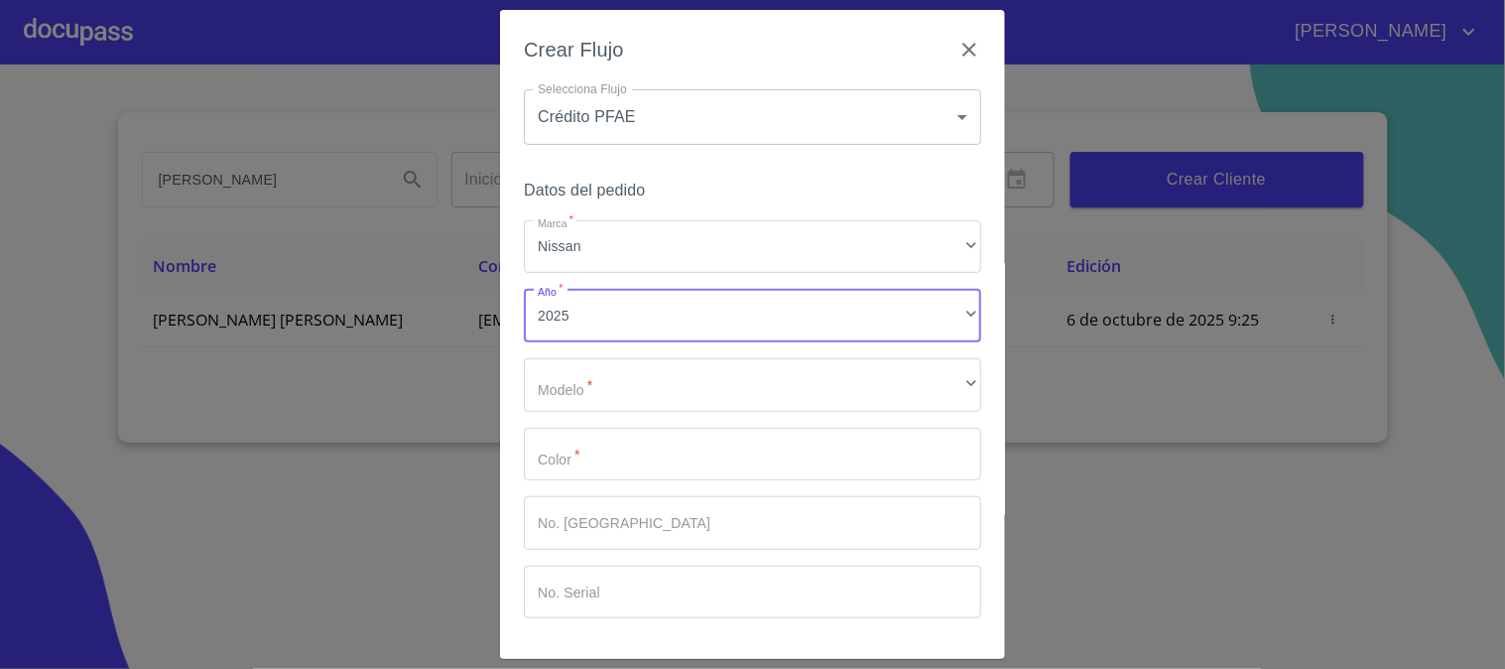
click at [667, 355] on div "Marca   * Nissan ​ Año   * 2025 ​ Modelo   * ​ ​ Color   * ​ No. Pedido ​ No. S…" at bounding box center [752, 419] width 457 height 399
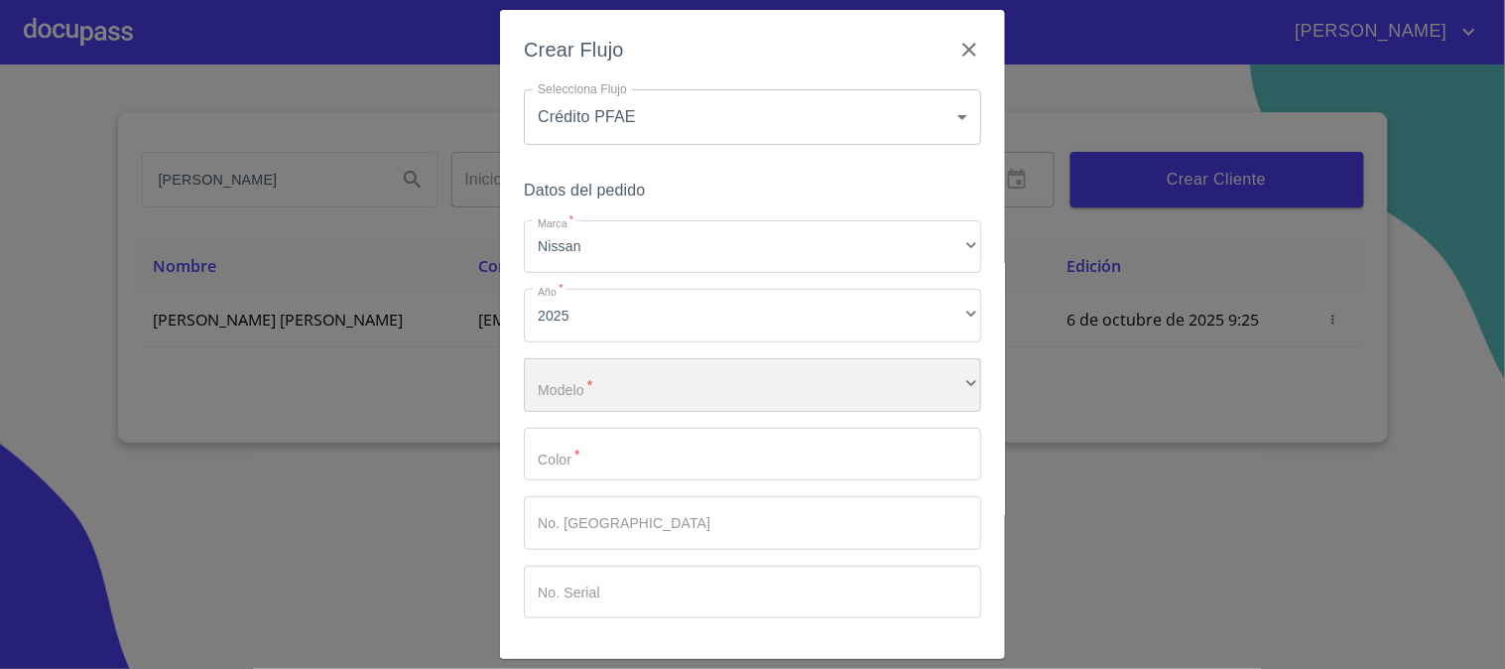
click at [663, 375] on div "​" at bounding box center [752, 385] width 457 height 54
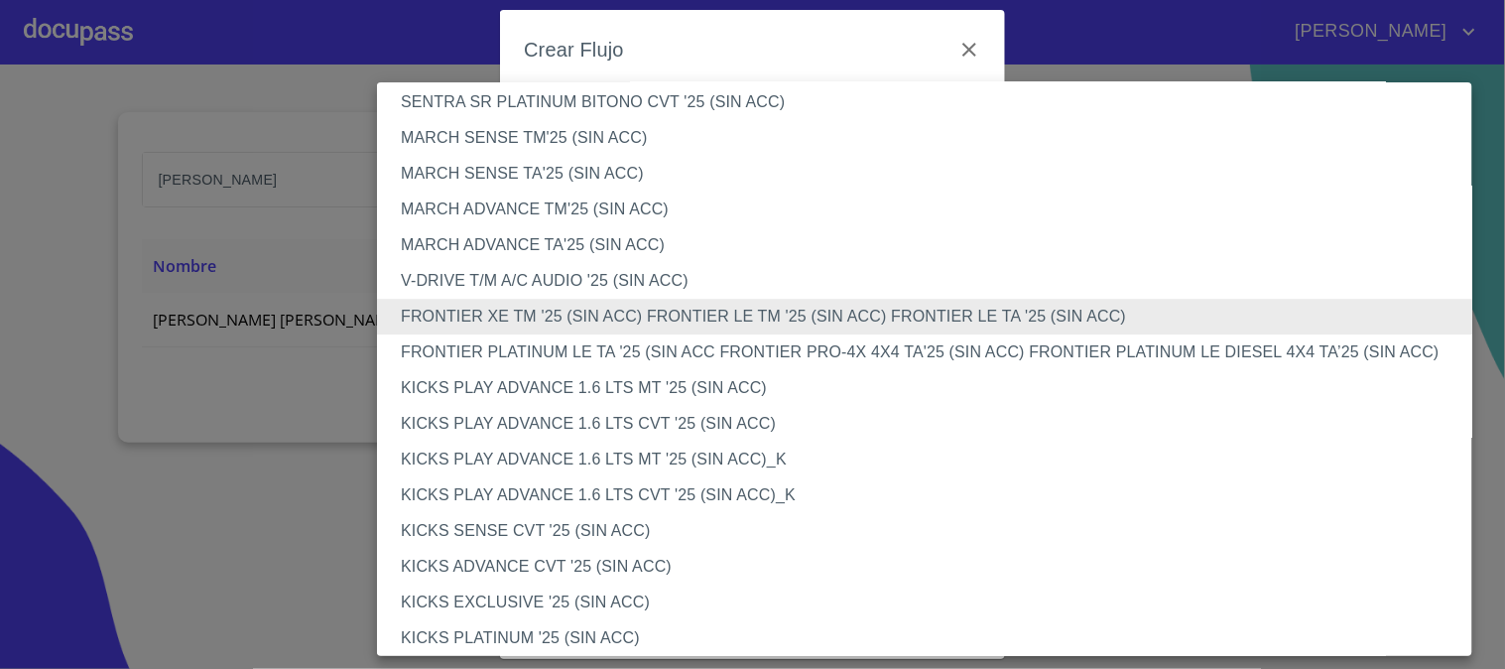
scroll to position [1433, 0]
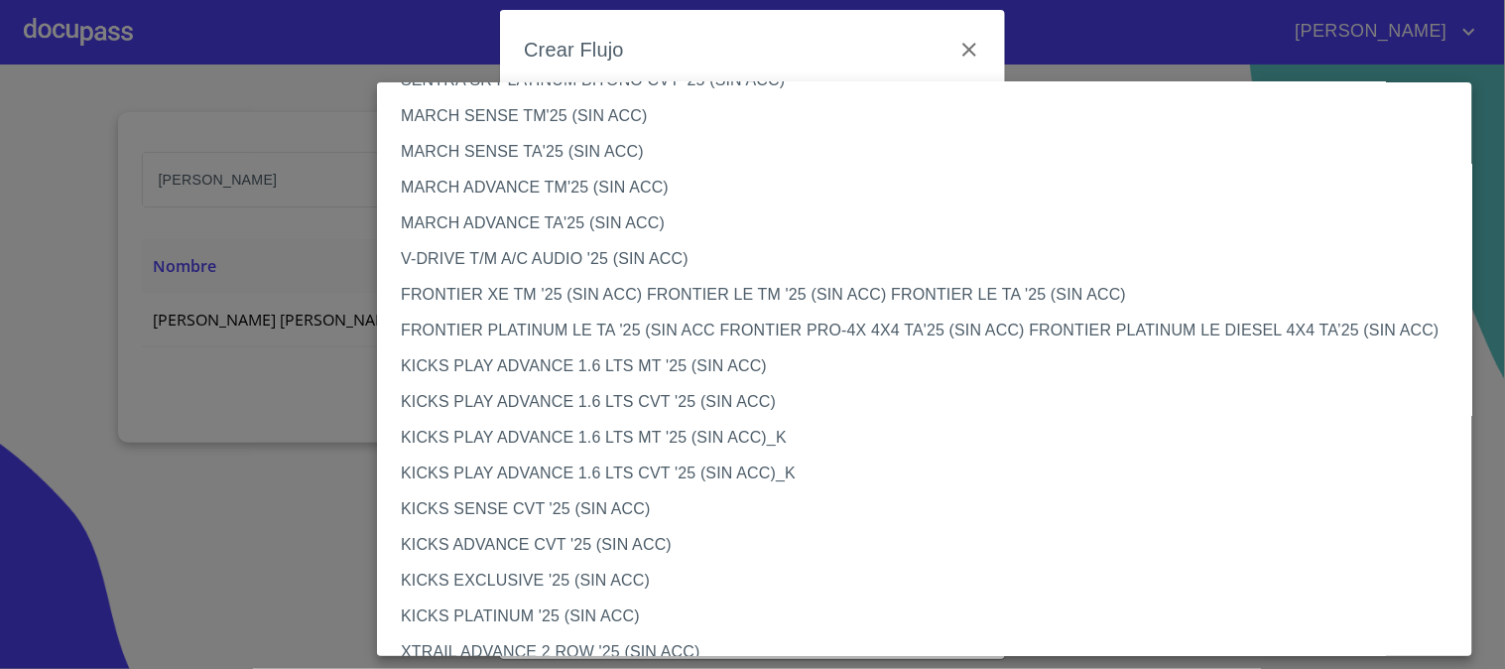
click at [521, 290] on li "FRONTIER XE TM '25 (SIN ACC) FRONTIER LE TM '25 (SIN ACC) FRONTIER LE TA '25 (S…" at bounding box center [933, 295] width 1112 height 36
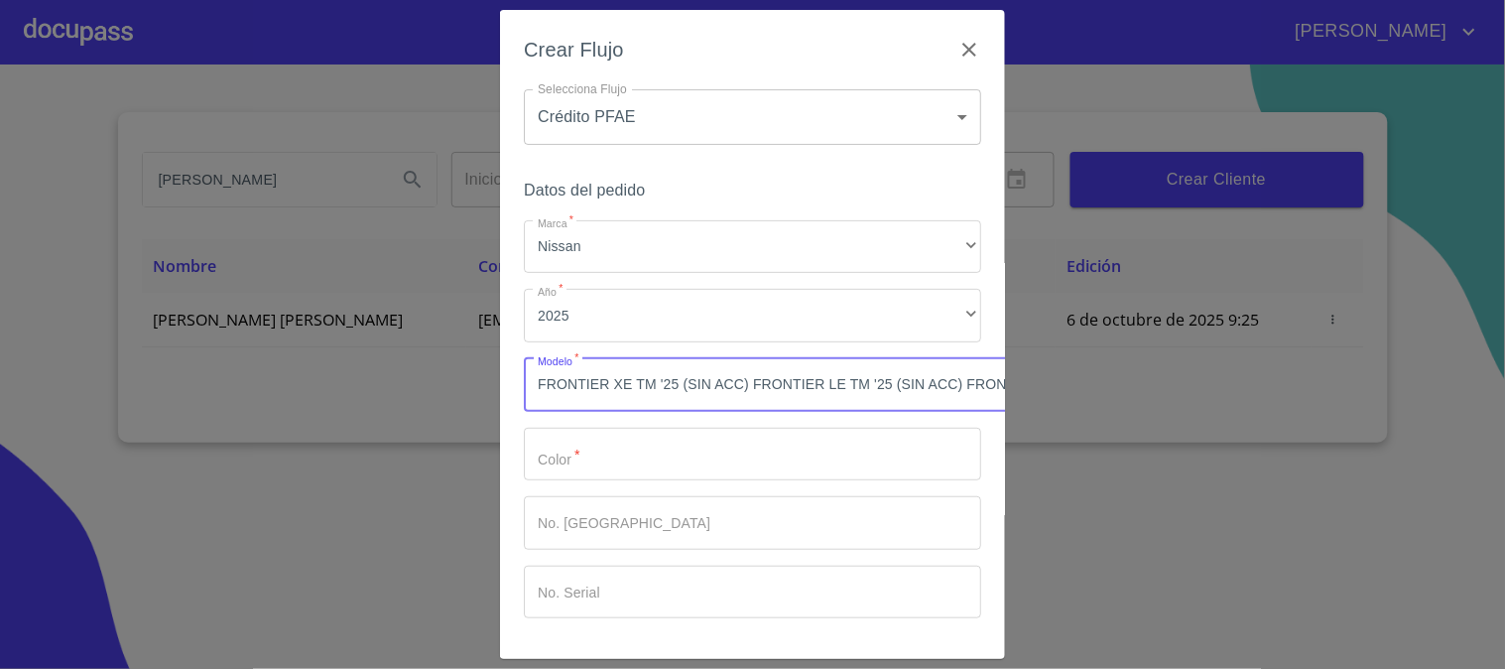
click at [578, 470] on input "Marca   *" at bounding box center [752, 455] width 457 height 54
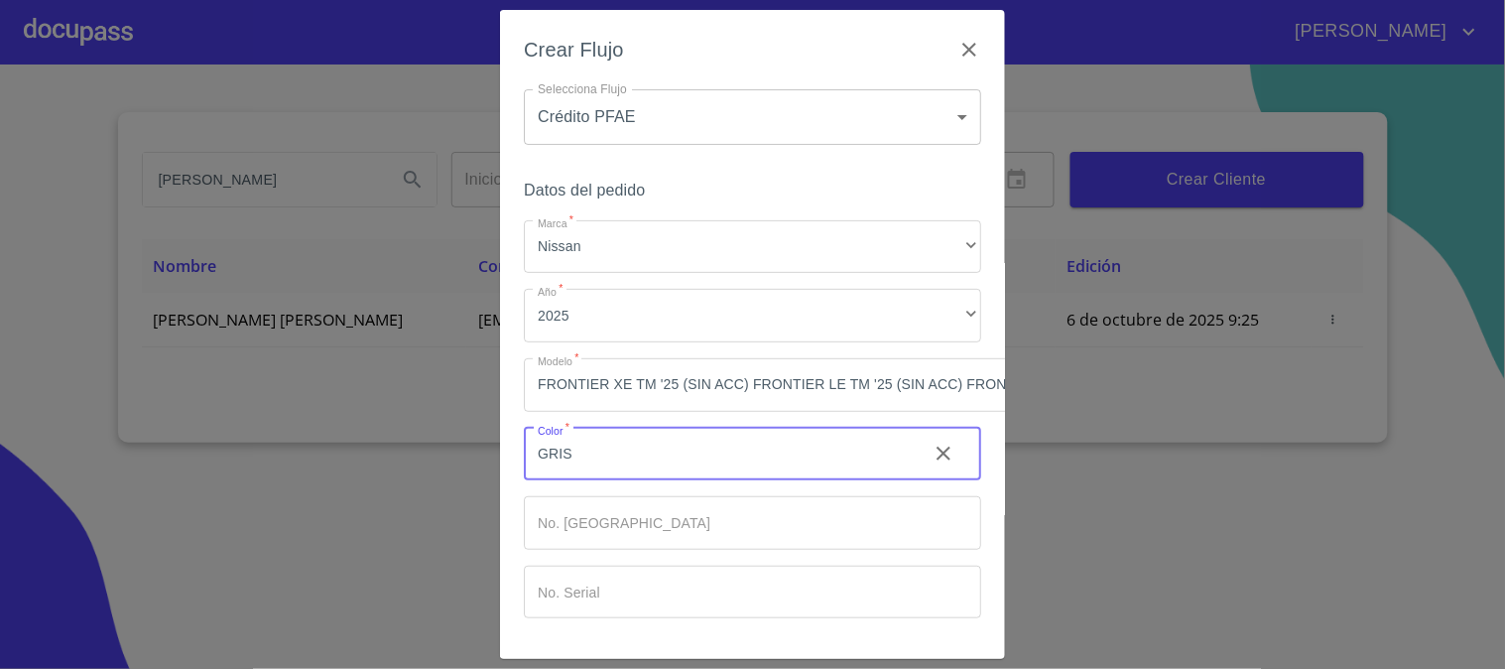
scroll to position [83, 0]
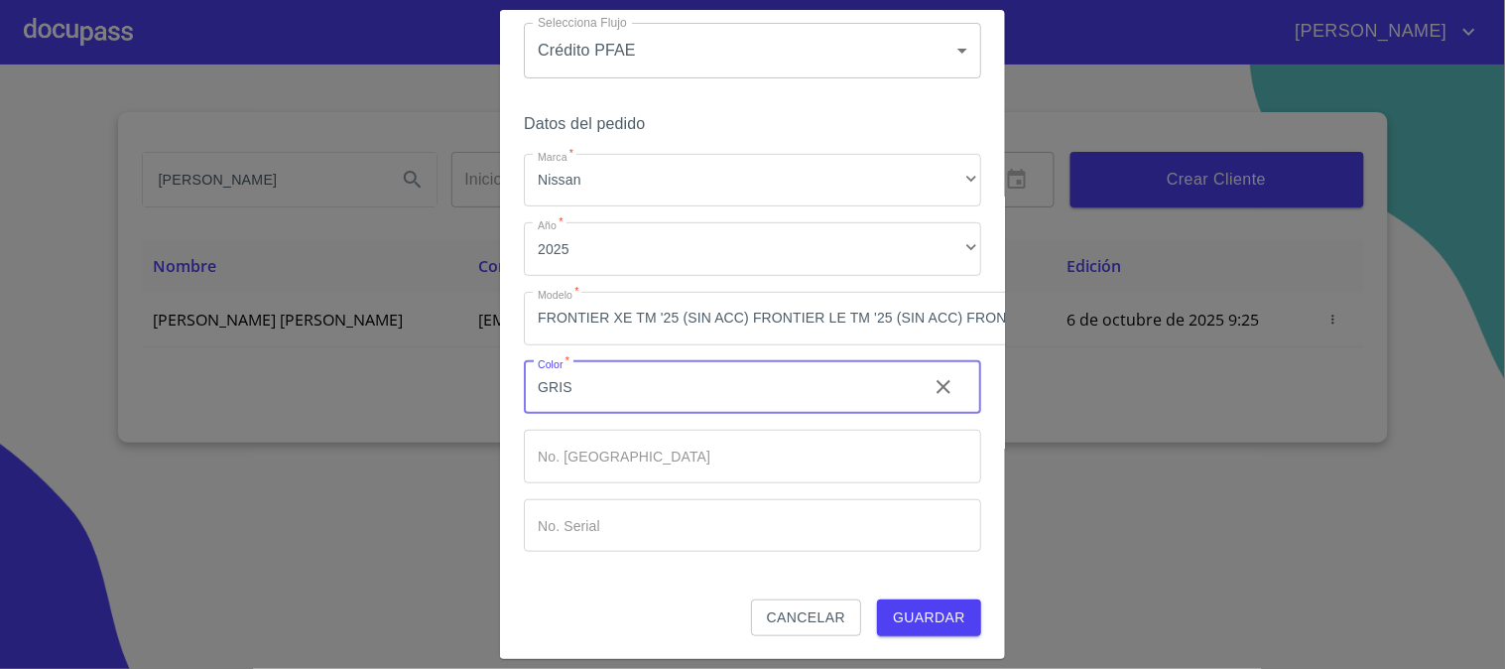
type input "GRIS"
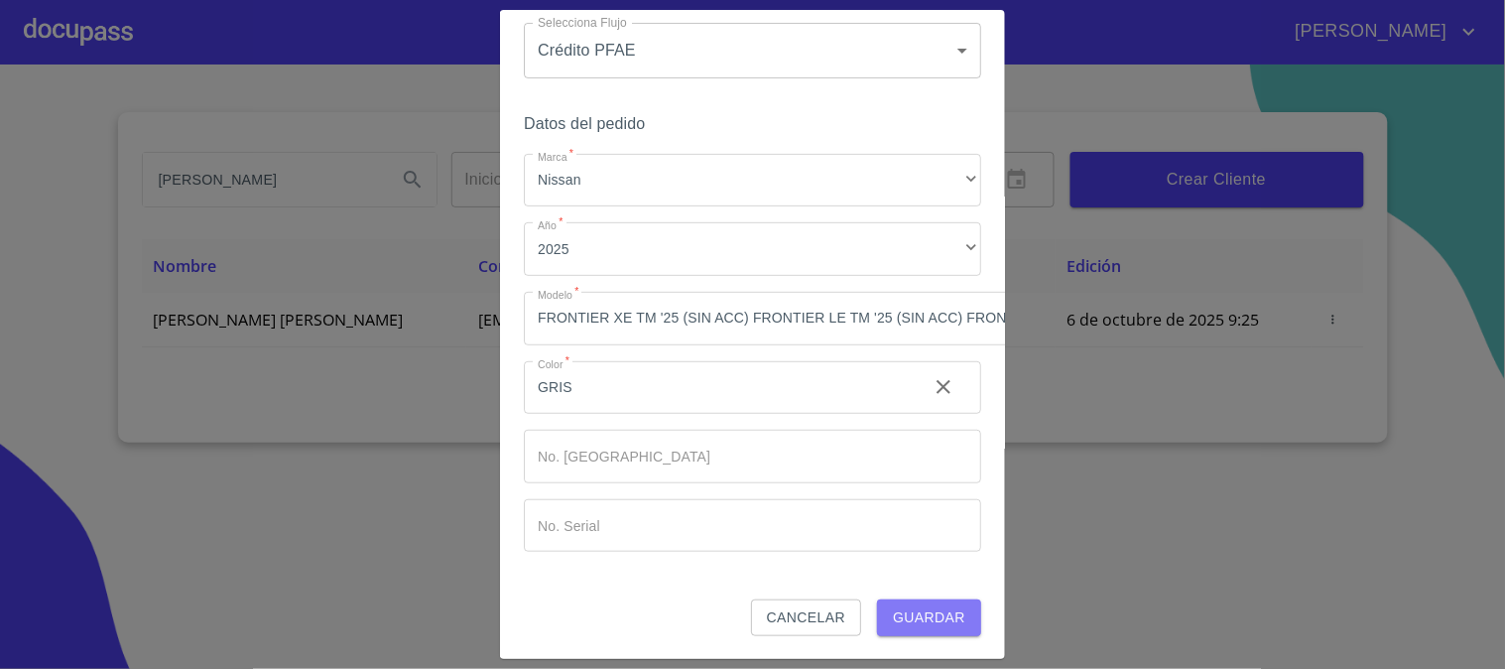
click at [952, 599] on button "Guardar" at bounding box center [929, 617] width 104 height 37
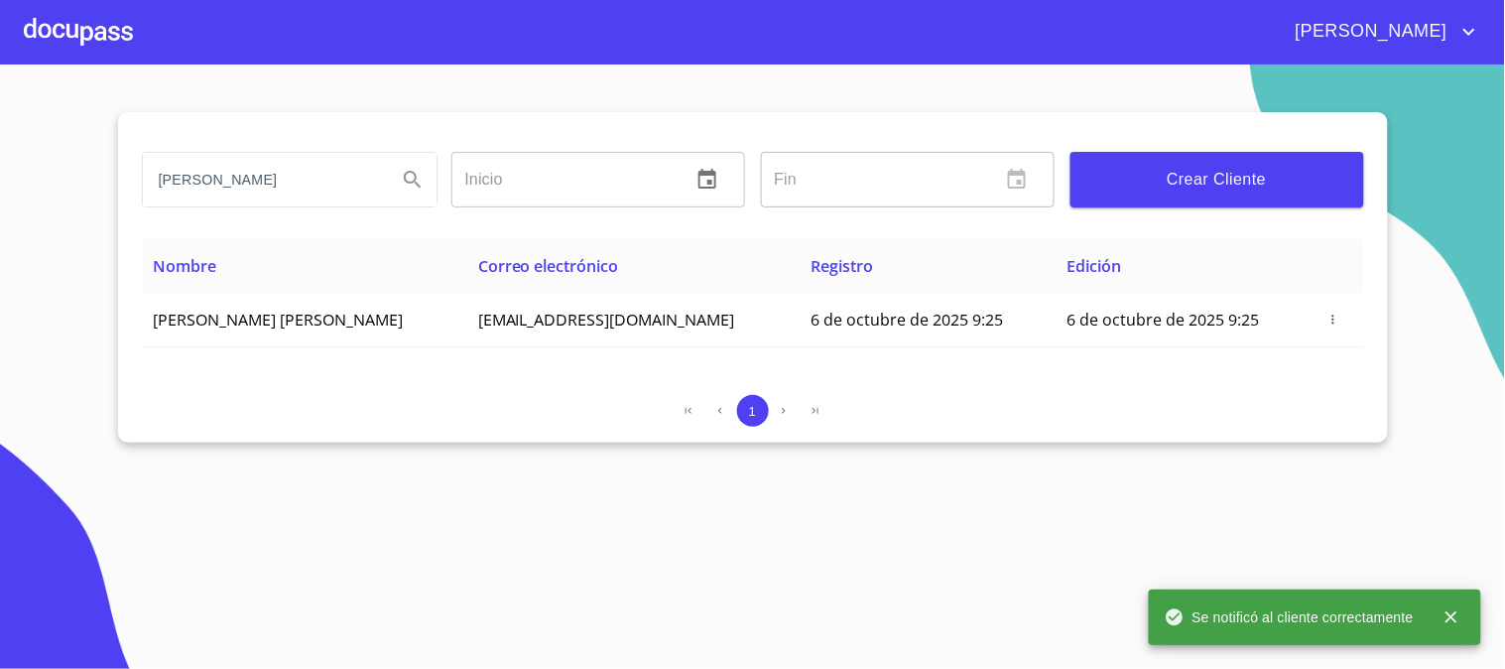
click at [58, 40] on div at bounding box center [78, 31] width 109 height 63
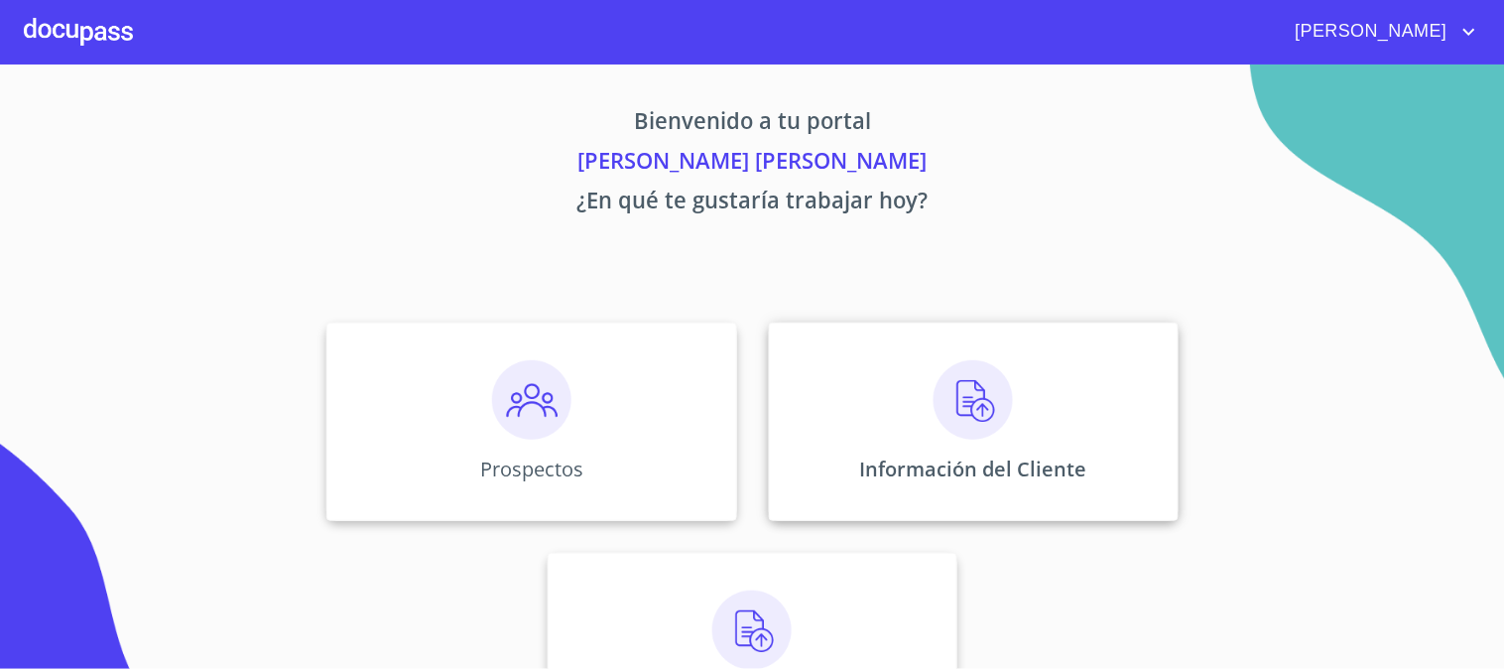
click at [955, 388] on img at bounding box center [973, 399] width 79 height 79
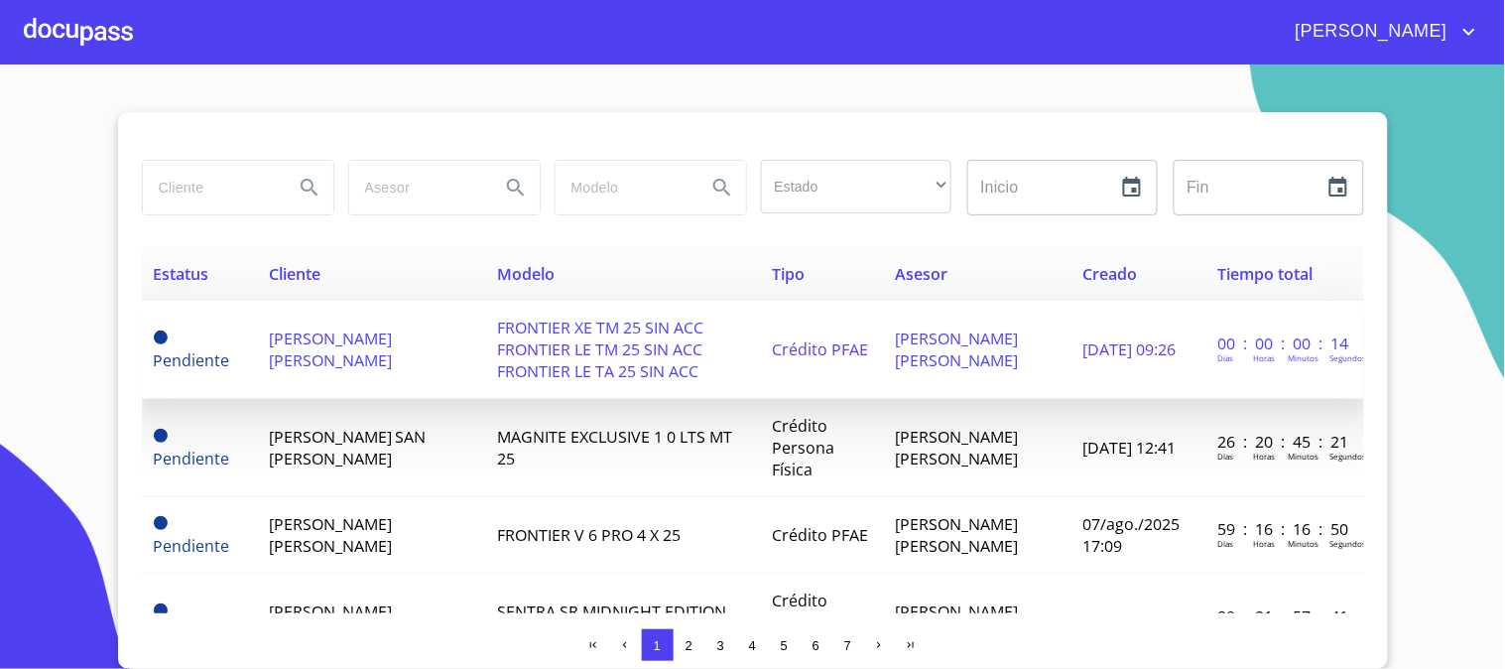
click at [531, 343] on span "FRONTIER XE TM 25 SIN ACC FRONTIER LE TM 25 SIN ACC FRONTIER LE TA 25 SIN ACC" at bounding box center [600, 348] width 206 height 65
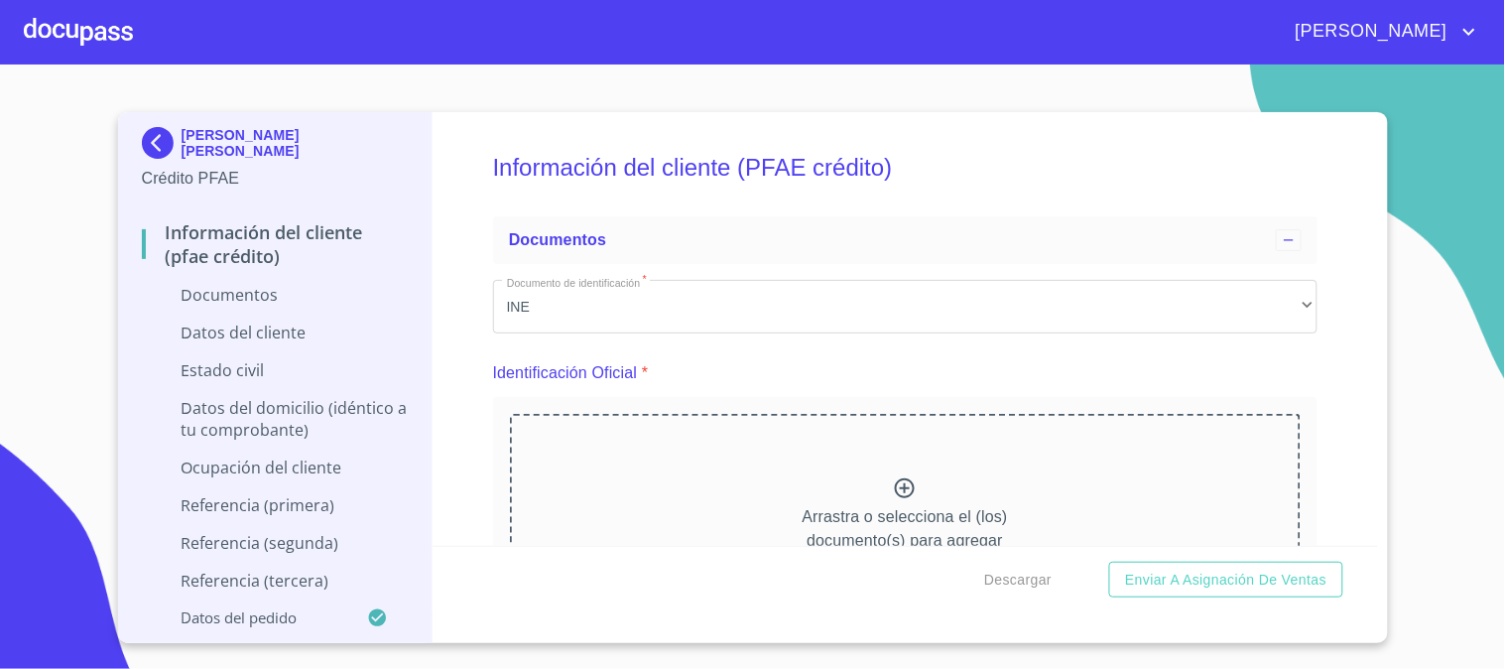
scroll to position [110, 0]
